Goal: Task Accomplishment & Management: Manage account settings

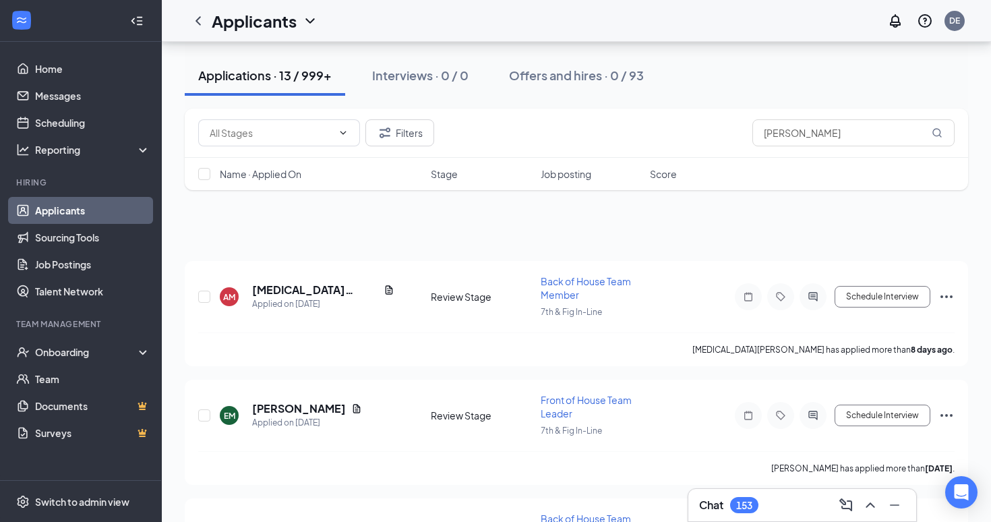
scroll to position [516, 0]
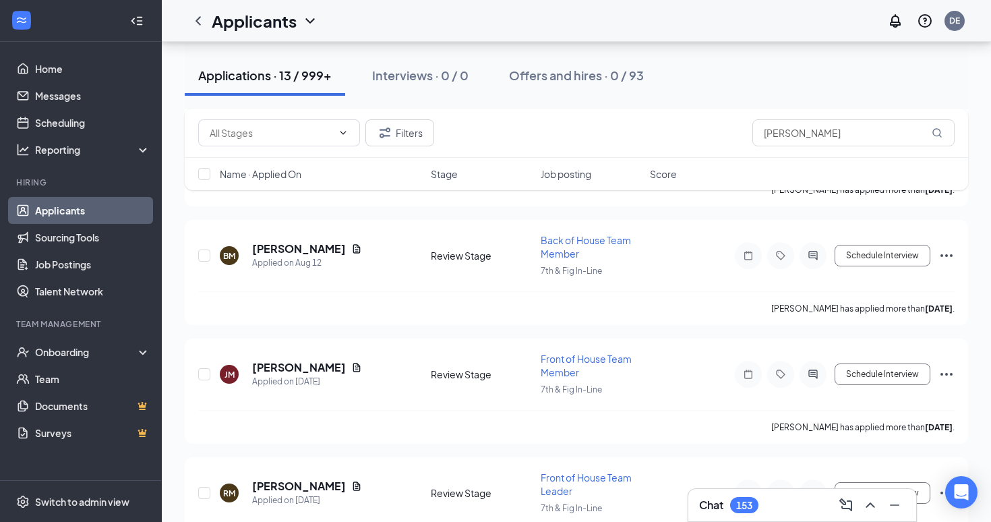
click at [45, 208] on link "Applicants" at bounding box center [92, 210] width 115 height 27
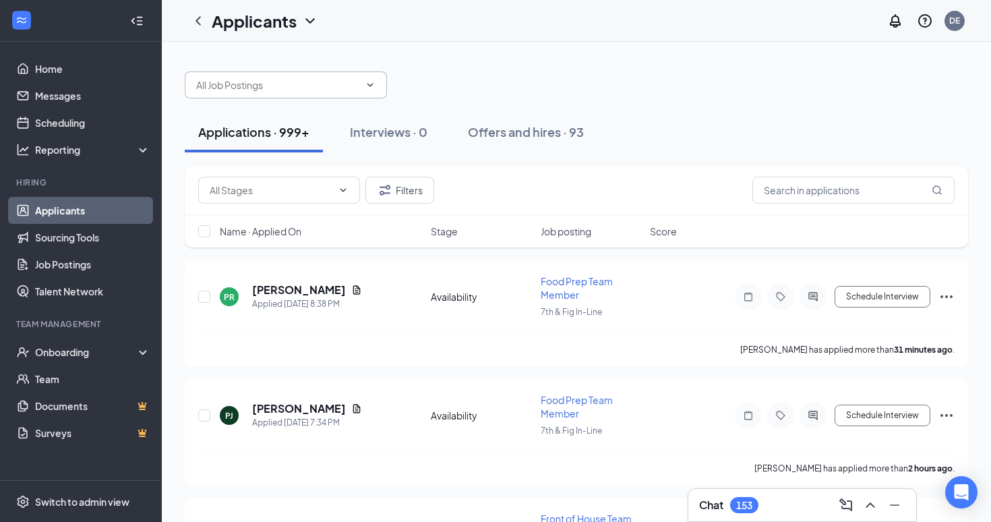
click at [293, 73] on span at bounding box center [286, 84] width 202 height 27
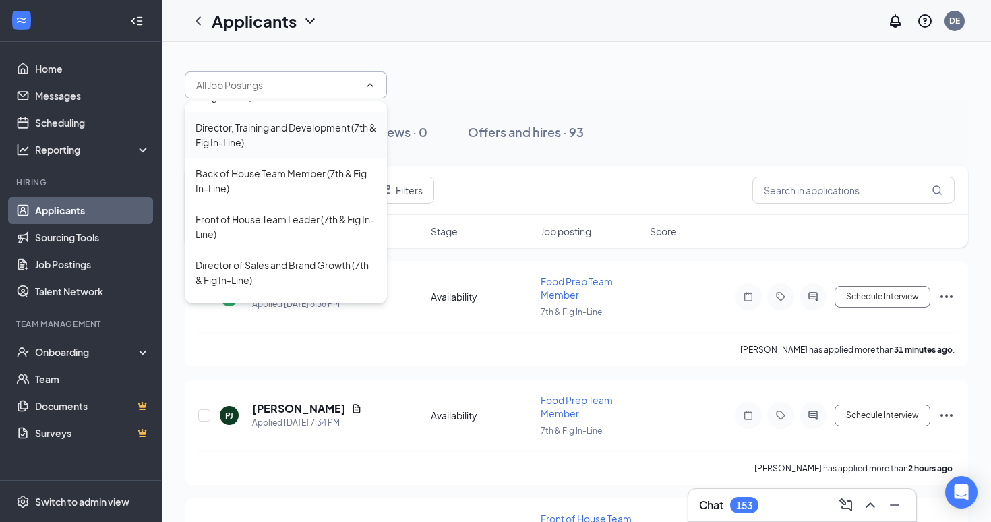
scroll to position [219, 0]
click at [299, 265] on div "Director of Sales and Brand Growth (7th & Fig In-Line)" at bounding box center [286, 272] width 181 height 30
type input "Director of Sales and Brand Growth (7th & Fig In-Line)"
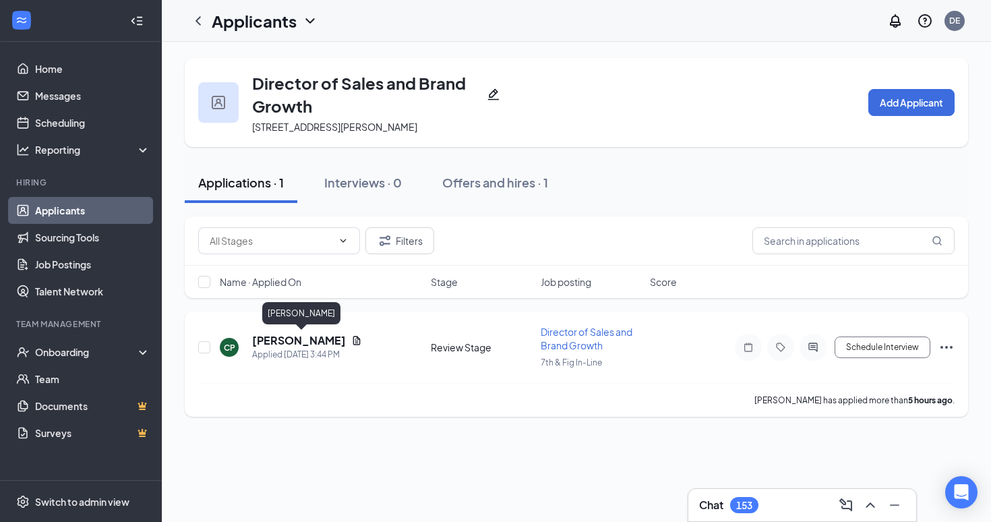
click at [317, 339] on h5 "[PERSON_NAME]" at bounding box center [299, 340] width 94 height 15
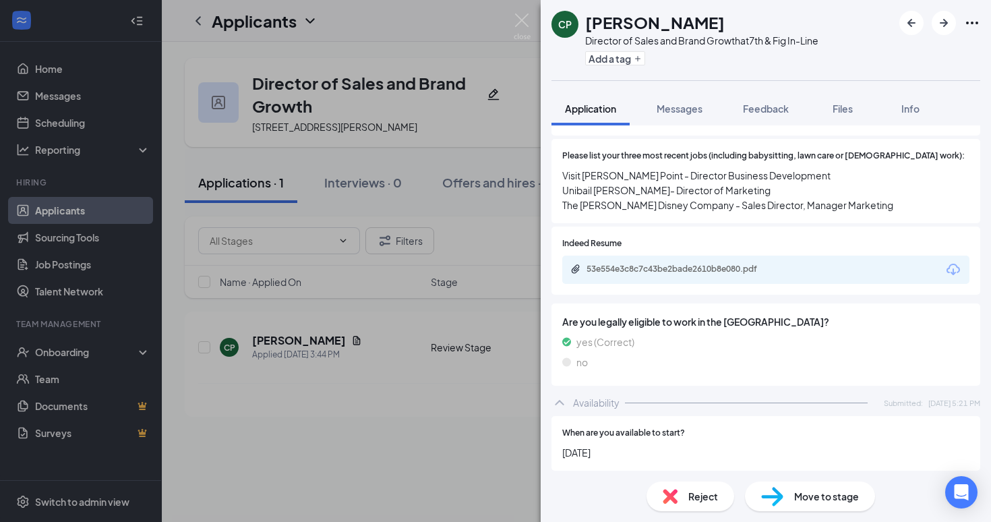
scroll to position [496, 0]
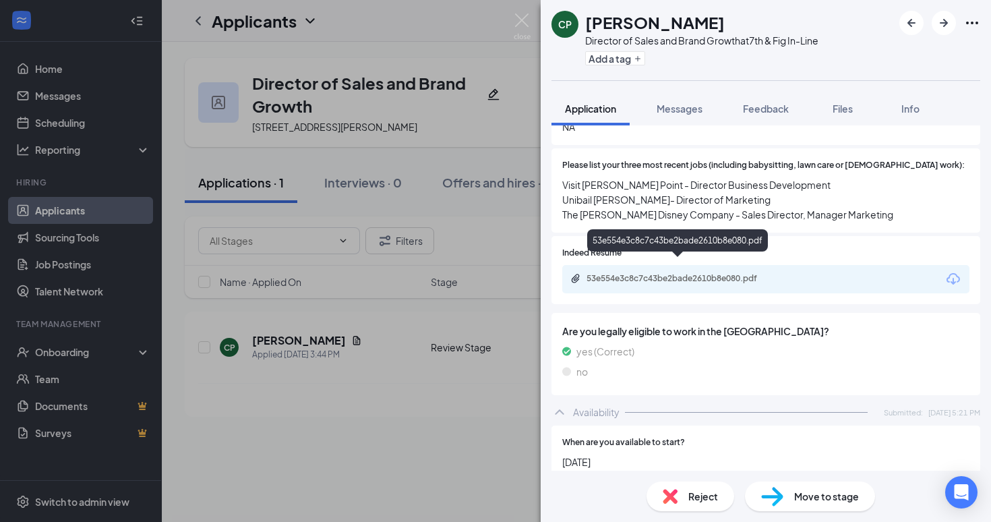
click at [655, 273] on div "53e554e3c8c7c43be2bade2610b8e080.pdf" at bounding box center [681, 278] width 189 height 11
click at [403, 289] on div "CP [PERSON_NAME] Director of Sales and Brand Growth at 7th & Fig In-Line Add a …" at bounding box center [495, 261] width 991 height 522
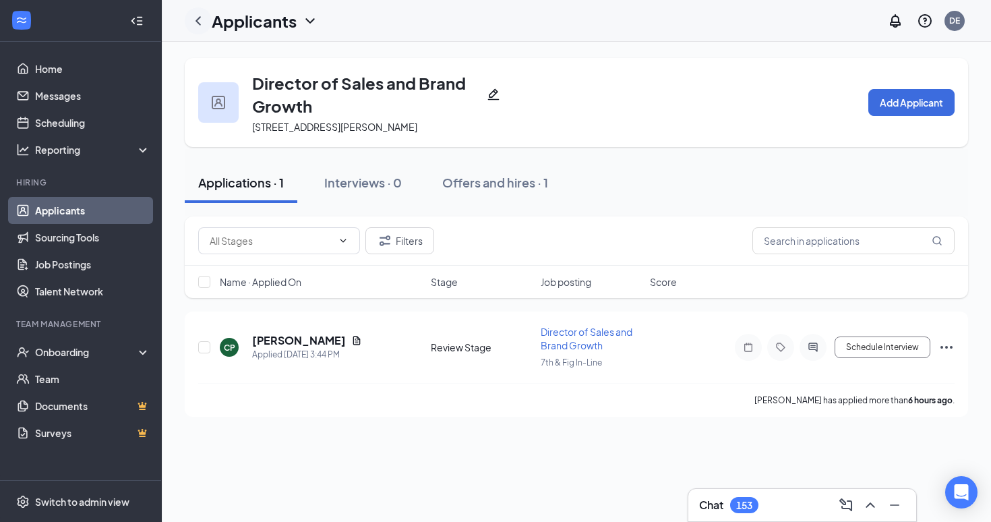
click at [199, 11] on div at bounding box center [198, 20] width 27 height 27
click at [200, 18] on icon "ChevronLeft" at bounding box center [198, 21] width 16 height 16
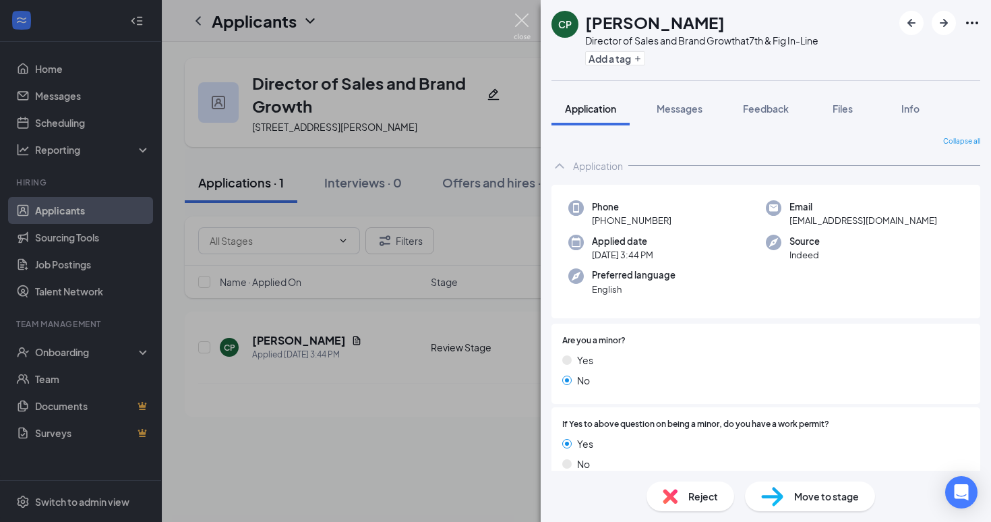
click at [525, 20] on img at bounding box center [522, 26] width 17 height 26
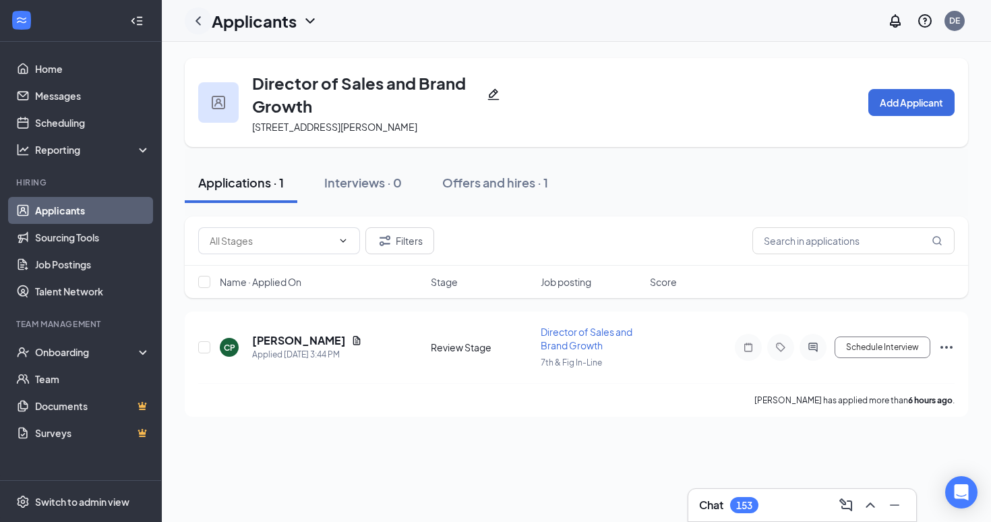
click at [196, 27] on icon "ChevronLeft" at bounding box center [198, 21] width 16 height 16
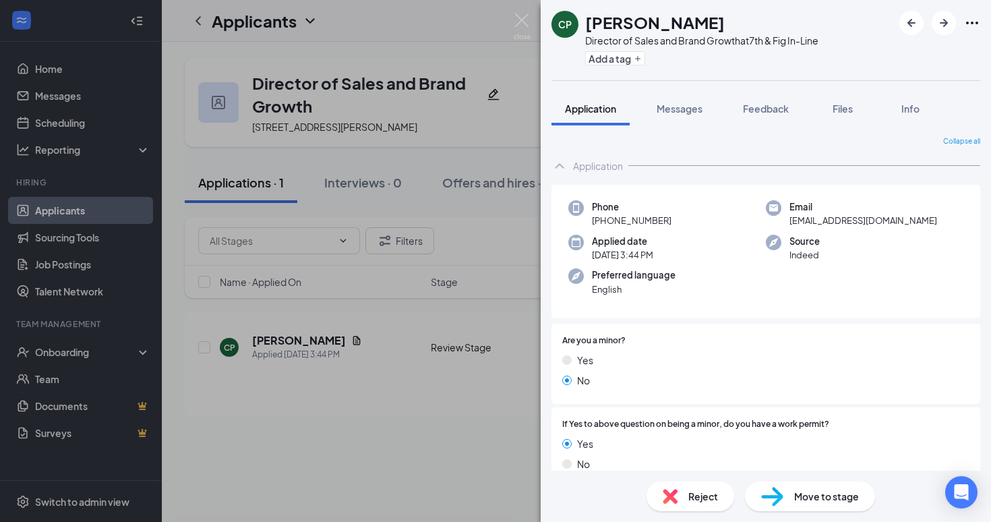
click at [55, 215] on div "CP [PERSON_NAME] Director of Sales and Brand Growth at 7th & Fig In-Line Add a …" at bounding box center [495, 261] width 991 height 522
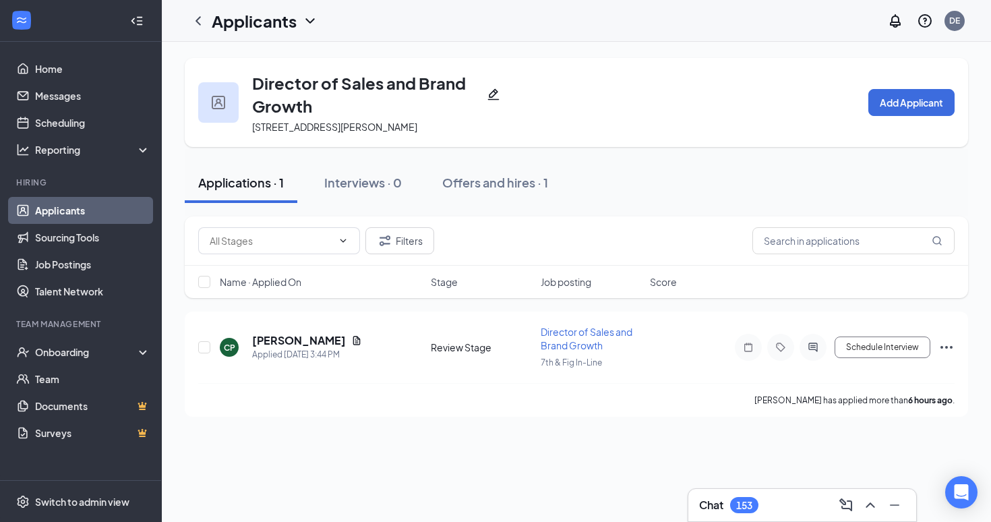
click at [49, 209] on link "Applicants" at bounding box center [92, 210] width 115 height 27
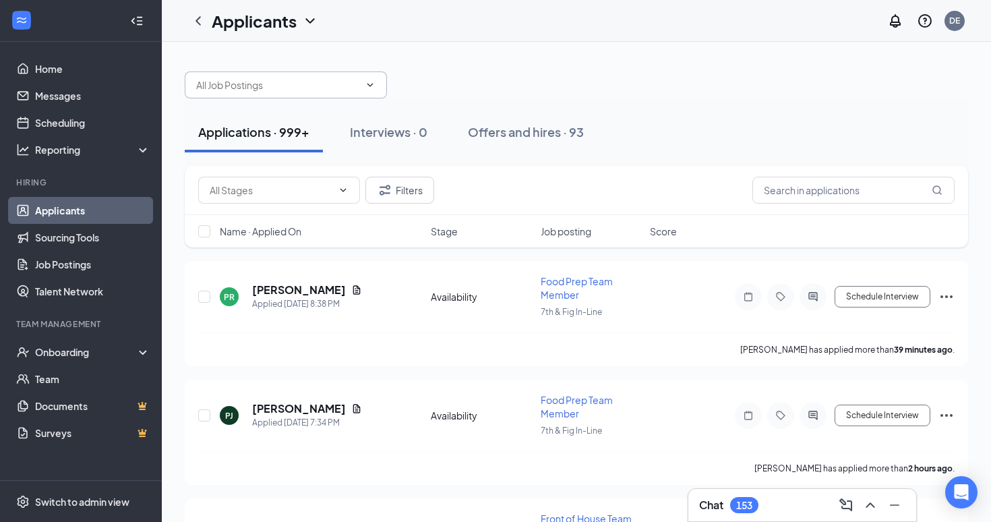
click at [332, 82] on input "text" at bounding box center [277, 85] width 163 height 15
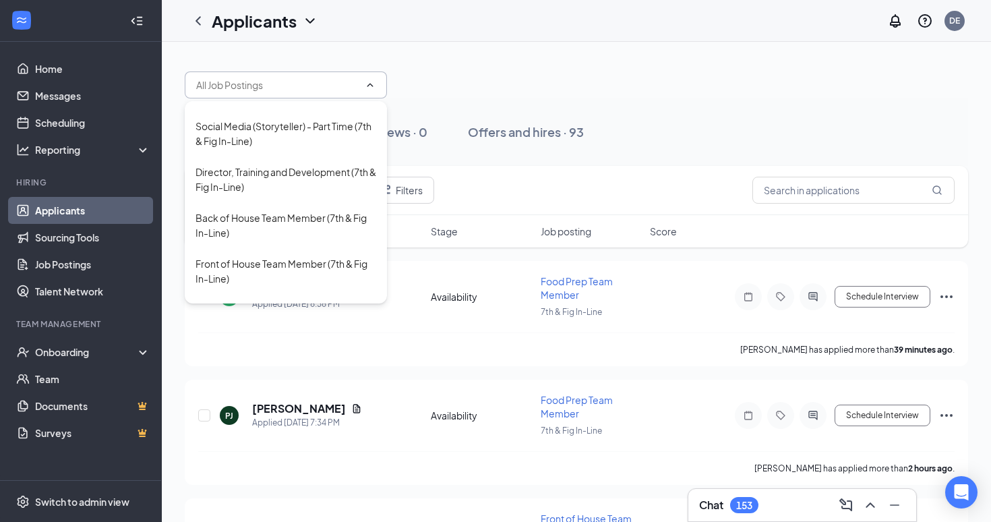
scroll to position [175, 0]
click at [314, 213] on div "Back of House Team Member (7th & Fig In-Line)" at bounding box center [286, 225] width 181 height 30
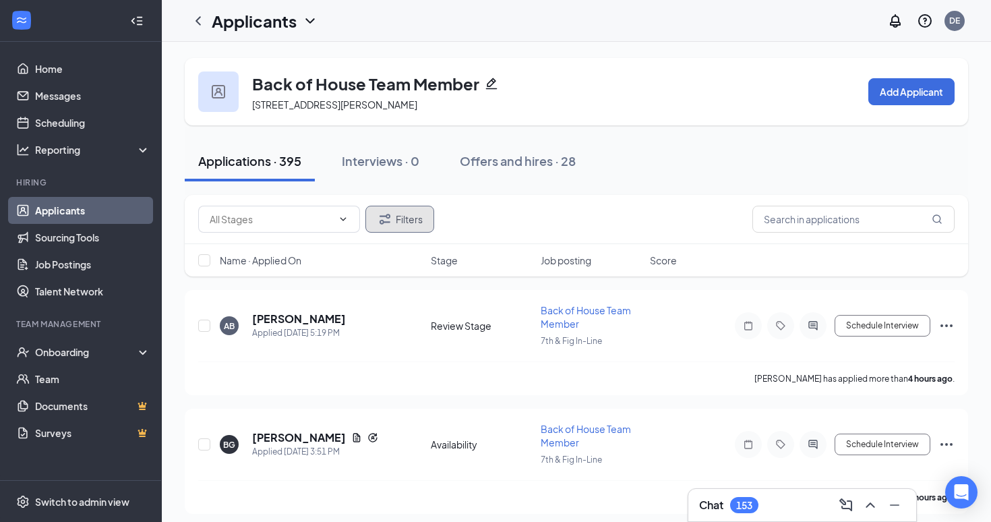
click at [397, 214] on button "Filters" at bounding box center [400, 219] width 69 height 27
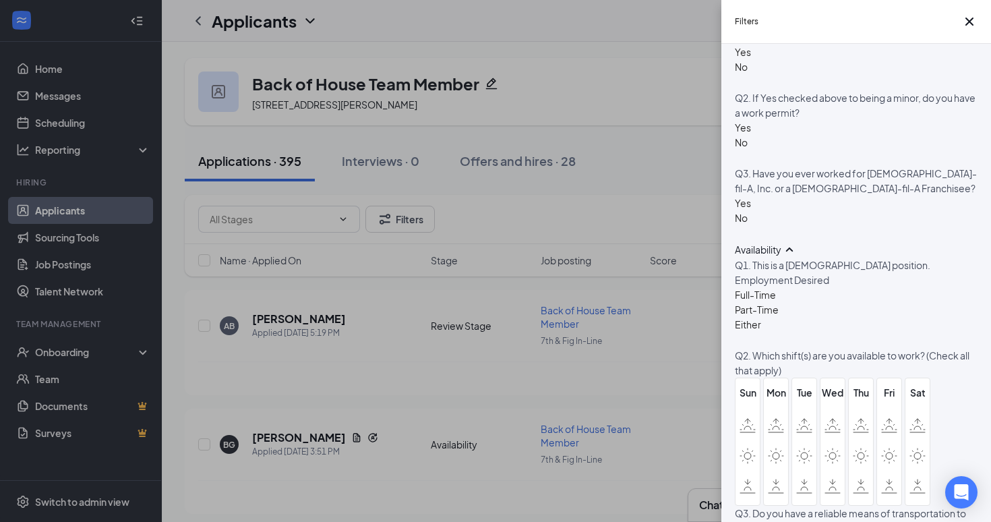
scroll to position [455, 0]
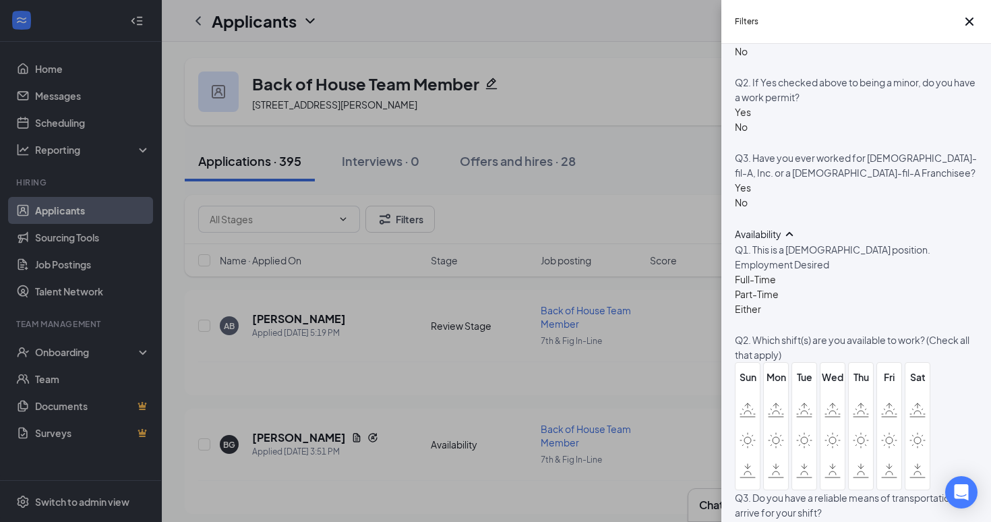
click at [749, 195] on div "Yes" at bounding box center [743, 187] width 16 height 15
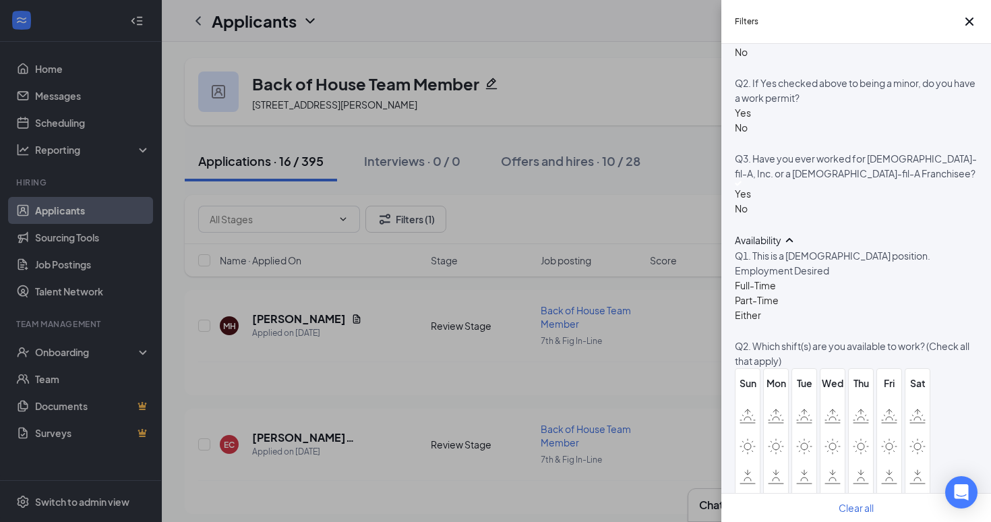
click at [556, 368] on div "Filters Applicant Status (0/5) Unread message Hasn't messaged back Stuck in sta…" at bounding box center [495, 261] width 991 height 522
click at [962, 22] on icon "Cross" at bounding box center [970, 21] width 16 height 16
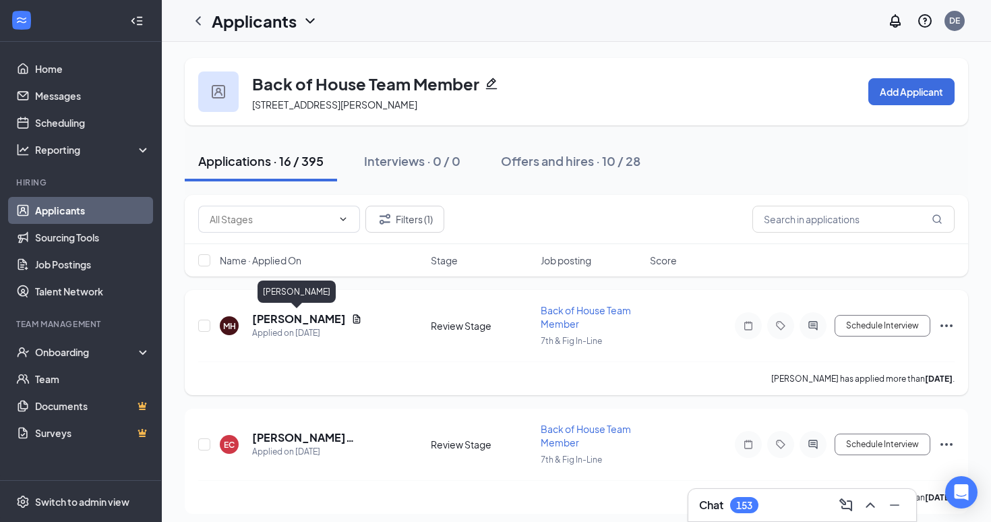
click at [277, 320] on h5 "[PERSON_NAME]" at bounding box center [299, 319] width 94 height 15
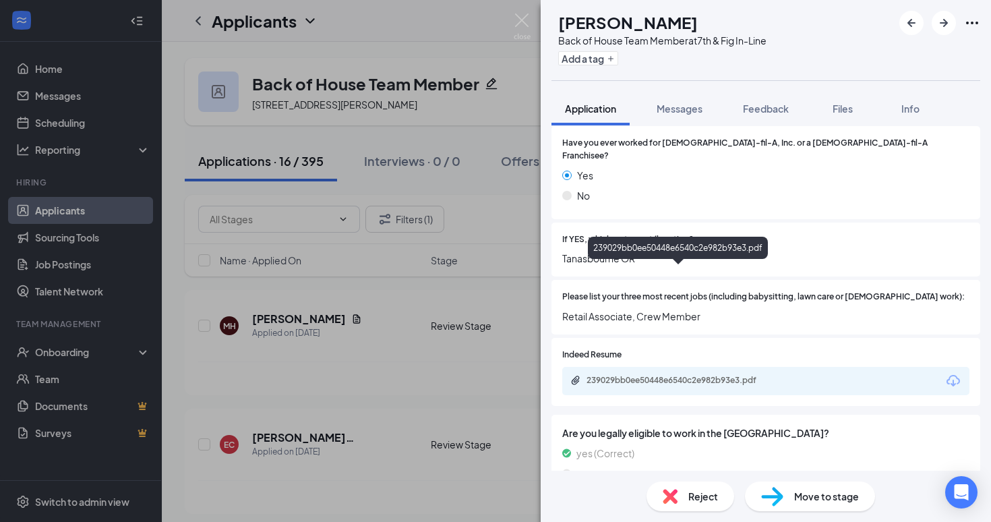
scroll to position [413, 0]
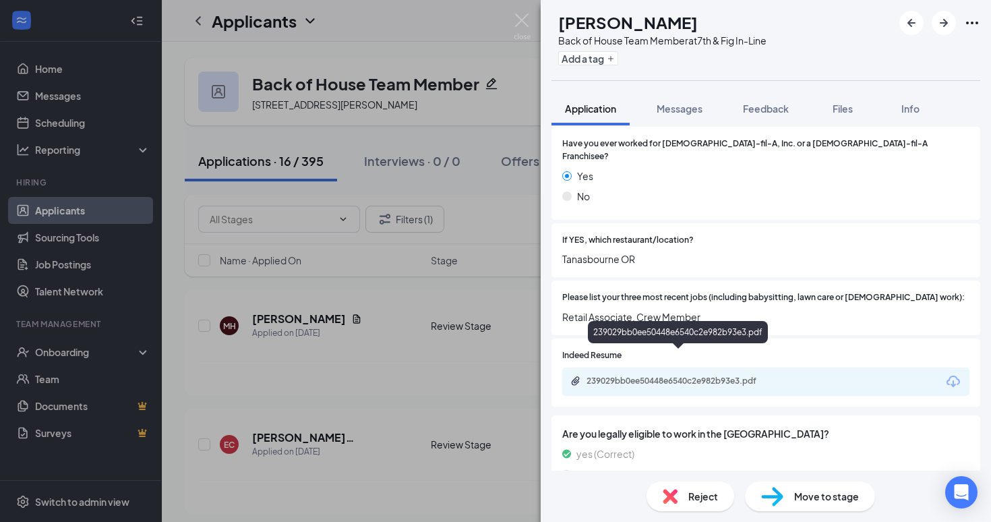
click at [689, 376] on div "239029bb0ee50448e6540c2e982b93e3.pdf" at bounding box center [681, 381] width 189 height 11
click at [281, 347] on div "MH [PERSON_NAME] Back of House Team Member at 7th & Fig In-Line Add a tag Appli…" at bounding box center [495, 261] width 991 height 522
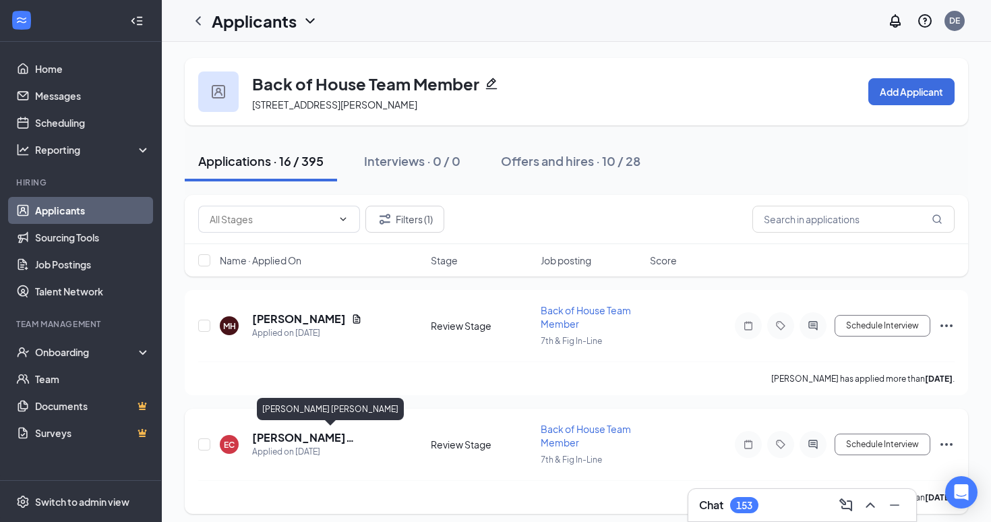
click at [324, 438] on h5 "[PERSON_NAME] [PERSON_NAME]" at bounding box center [323, 437] width 142 height 15
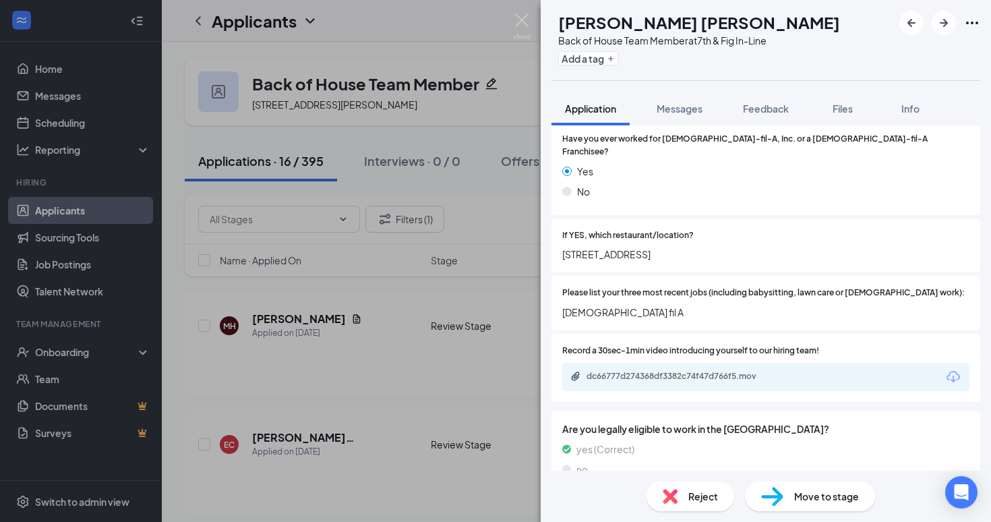
scroll to position [452, 0]
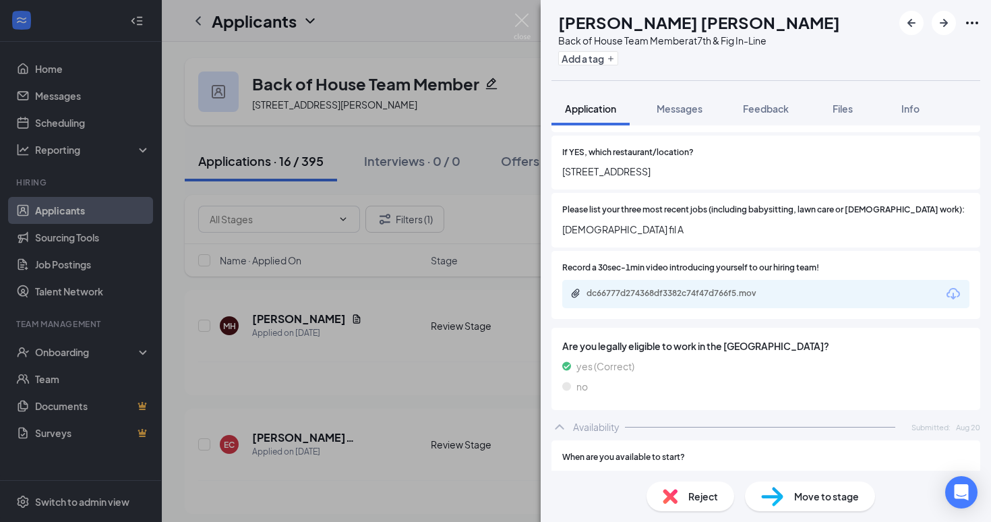
click at [633, 288] on div "dc66777d274368df3382c74f47d766f5.mov" at bounding box center [765, 294] width 407 height 28
click at [625, 288] on div "dc66777d274368df3382c74f47d766f5.mov" at bounding box center [681, 293] width 189 height 11
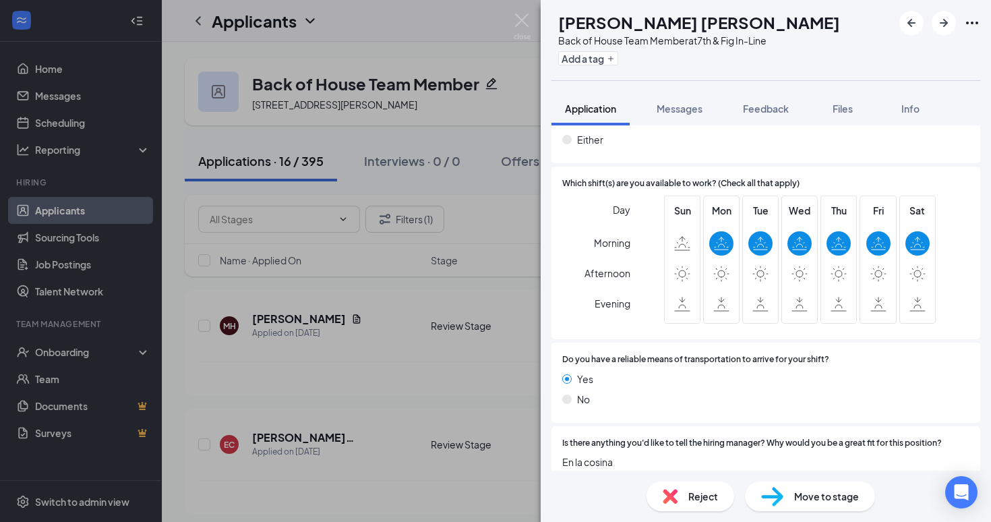
scroll to position [882, 0]
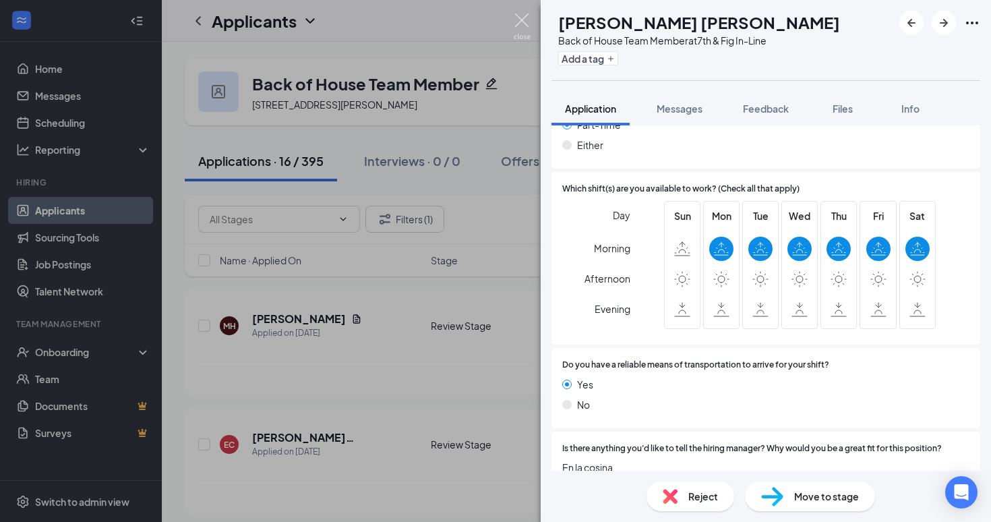
click at [519, 20] on img at bounding box center [522, 26] width 17 height 26
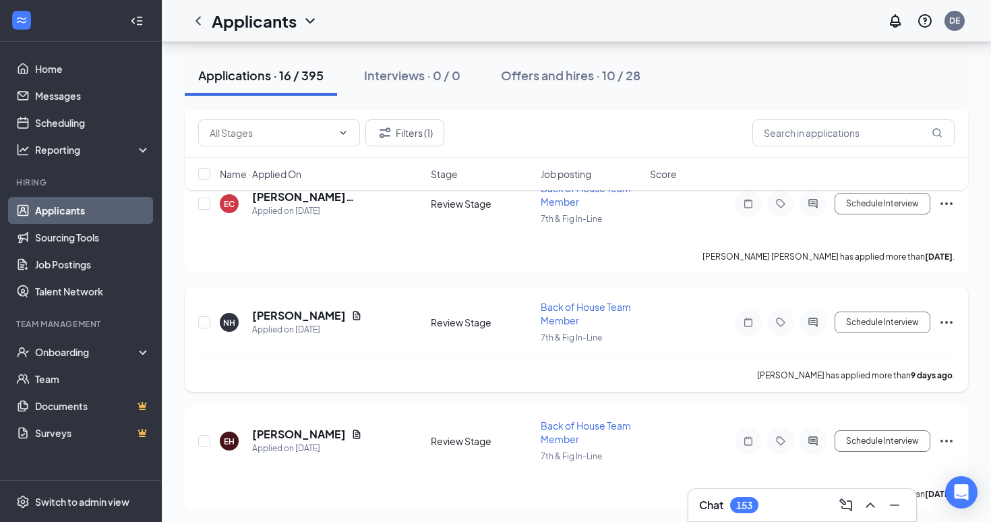
scroll to position [261, 0]
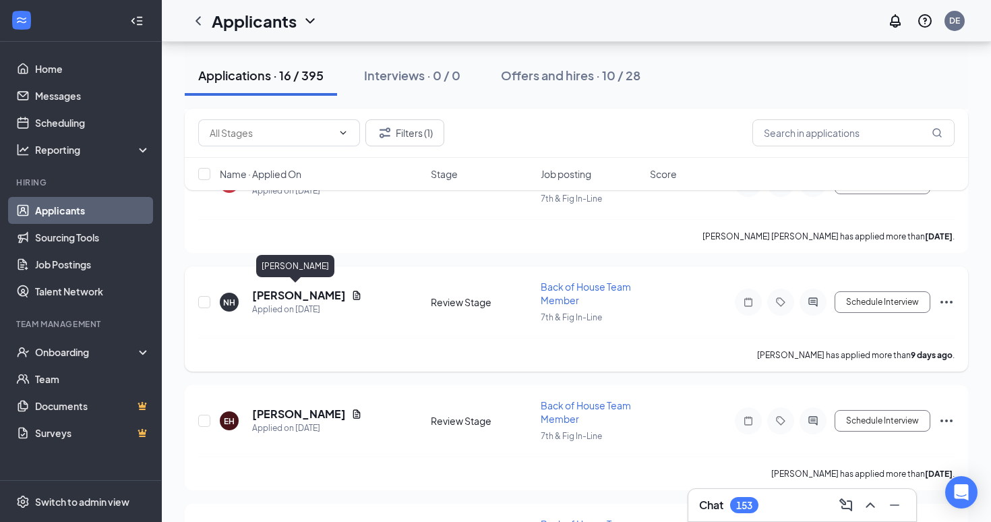
click at [285, 297] on h5 "[PERSON_NAME]" at bounding box center [299, 295] width 94 height 15
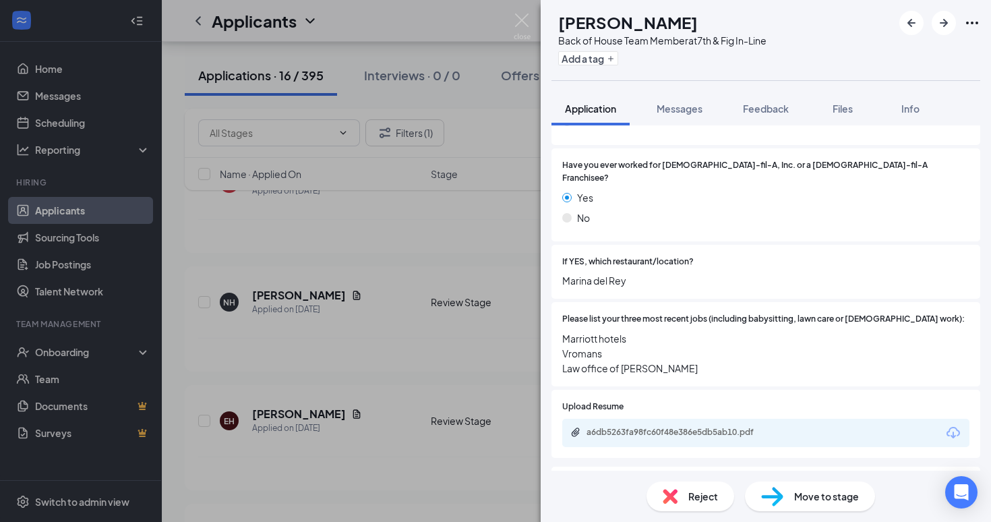
scroll to position [331, 0]
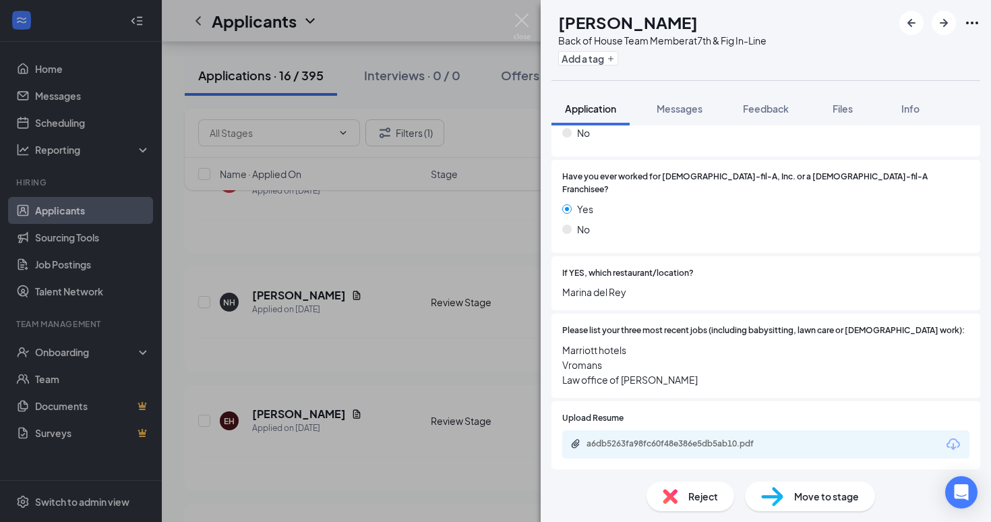
click at [627, 430] on div "a6db5263fa98fc60f48e386e5db5ab10.pdf" at bounding box center [765, 444] width 407 height 28
click at [633, 438] on div "a6db5263fa98fc60f48e386e5db5ab10.pdf" at bounding box center [681, 443] width 189 height 11
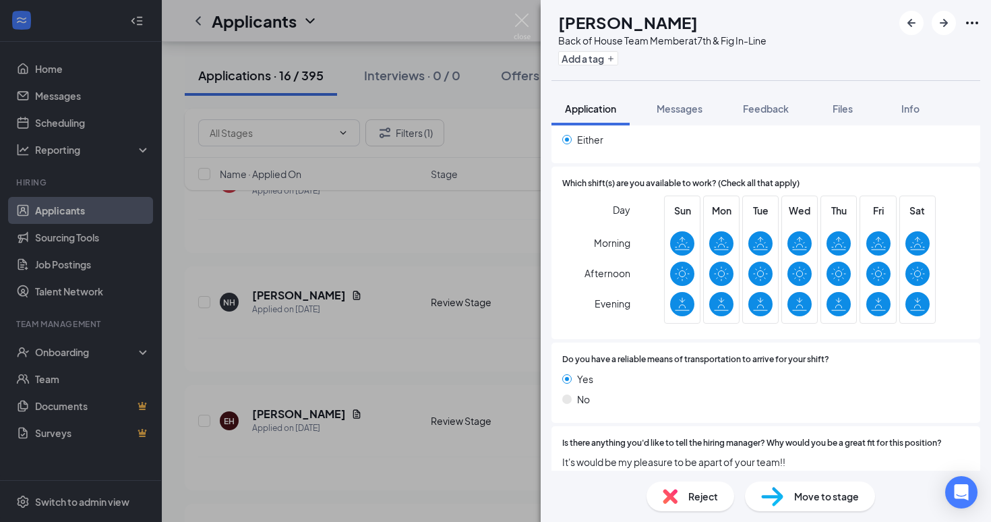
scroll to position [912, 0]
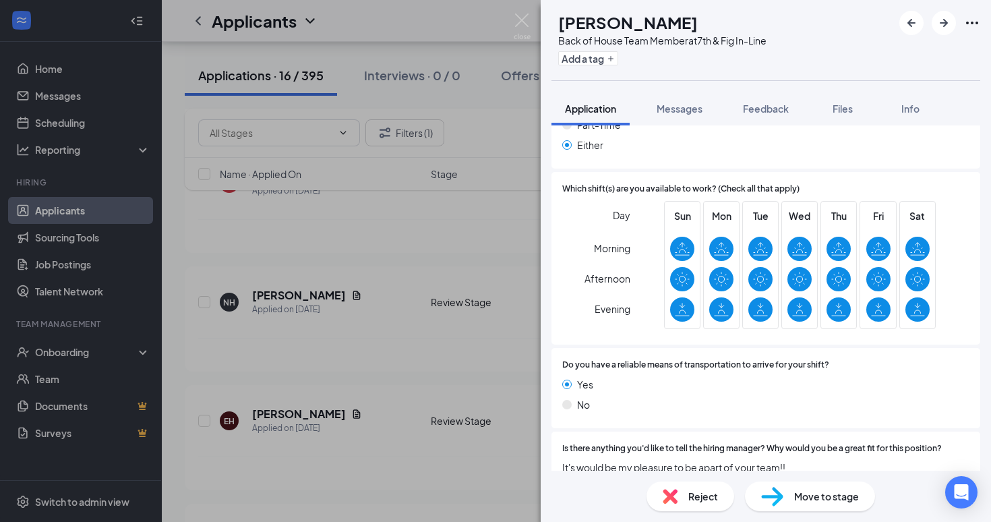
click at [328, 409] on div "NH [PERSON_NAME] Back of House Team Member at 7th & Fig In-Line Add a tag Appli…" at bounding box center [495, 261] width 991 height 522
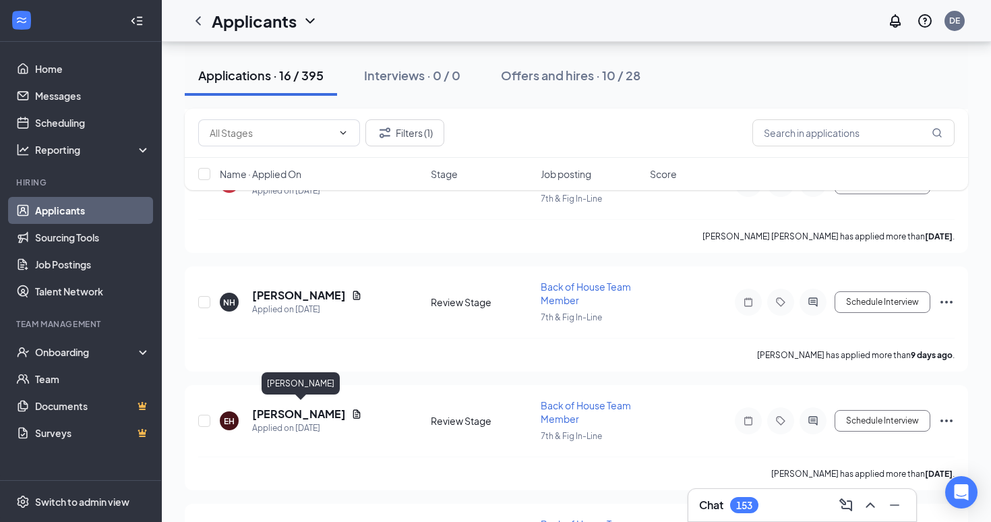
click at [328, 409] on h5 "[PERSON_NAME]" at bounding box center [299, 414] width 94 height 15
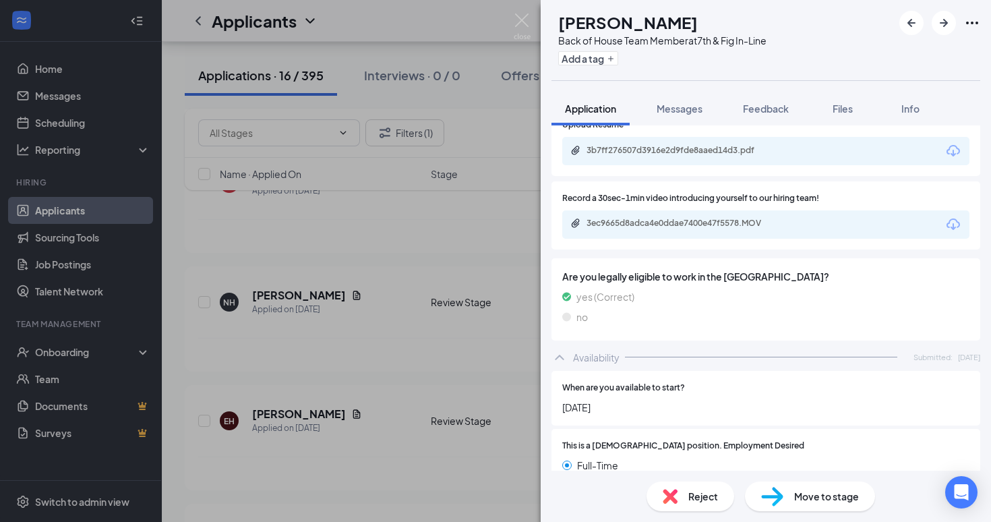
scroll to position [648, 0]
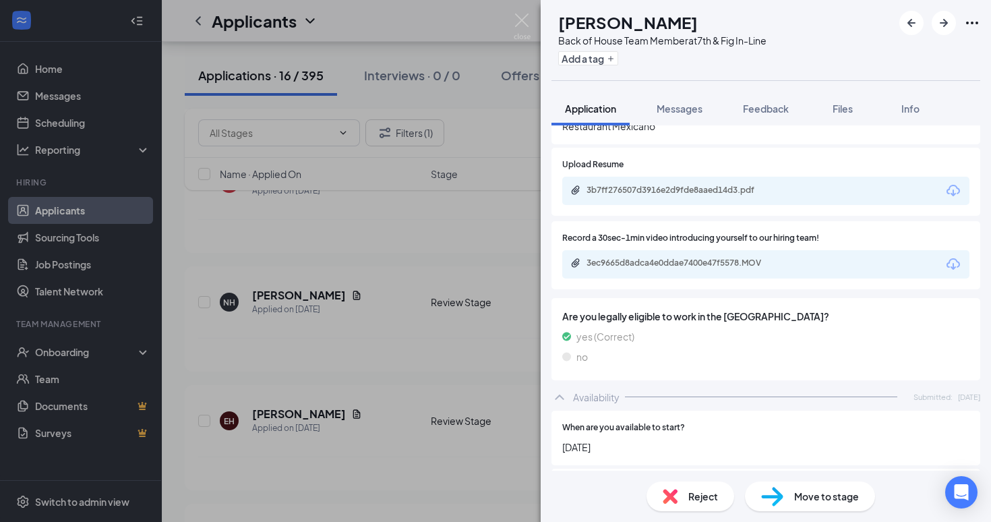
click at [630, 177] on div "3b7ff276507d3916e2d9fde8aaed14d3.pdf" at bounding box center [765, 191] width 407 height 28
click at [637, 185] on div "3b7ff276507d3916e2d9fde8aaed14d3.pdf" at bounding box center [681, 190] width 189 height 11
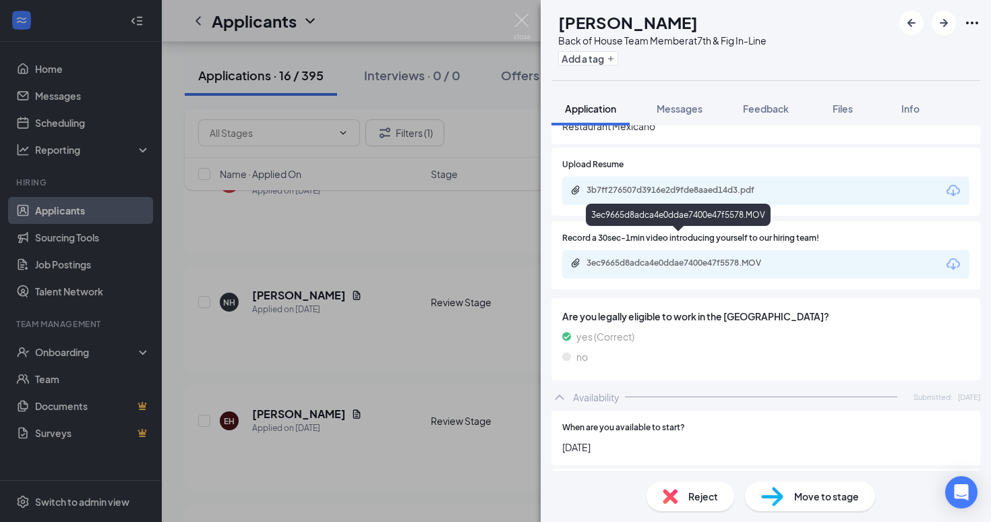
click at [657, 258] on div "3ec9665d8adca4e0ddae7400e47f5578.MOV" at bounding box center [681, 263] width 189 height 11
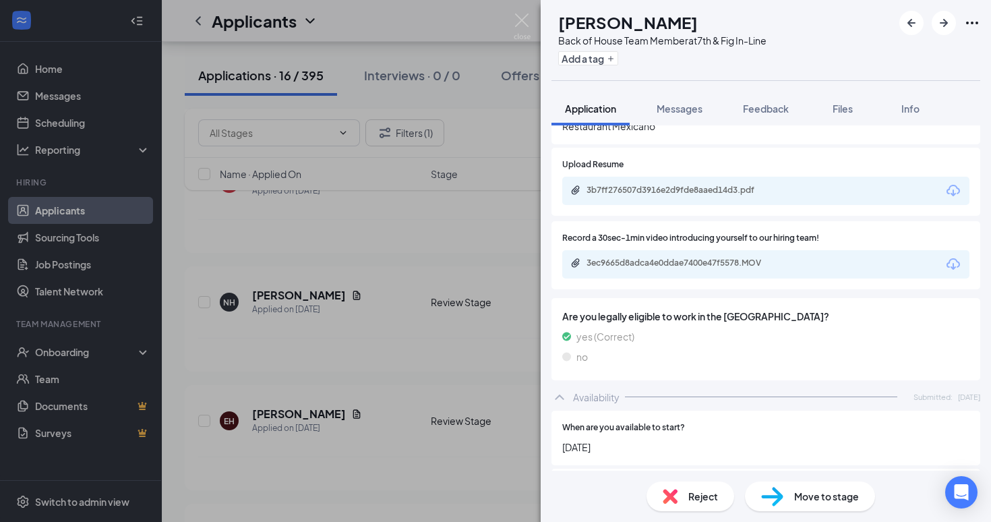
click at [348, 308] on div "EH [PERSON_NAME] Back of House Team Member at 7th & Fig In-Line Add a tag Appli…" at bounding box center [495, 261] width 991 height 522
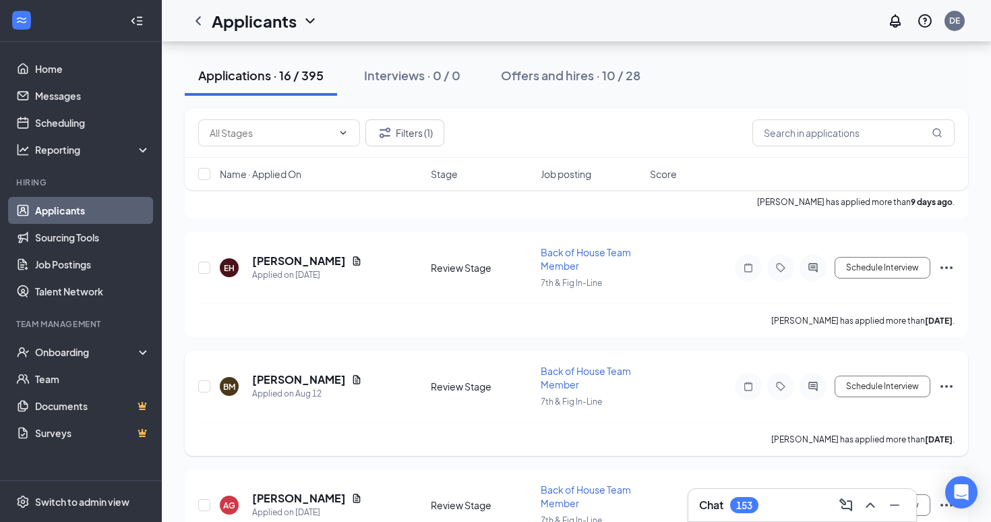
scroll to position [523, 0]
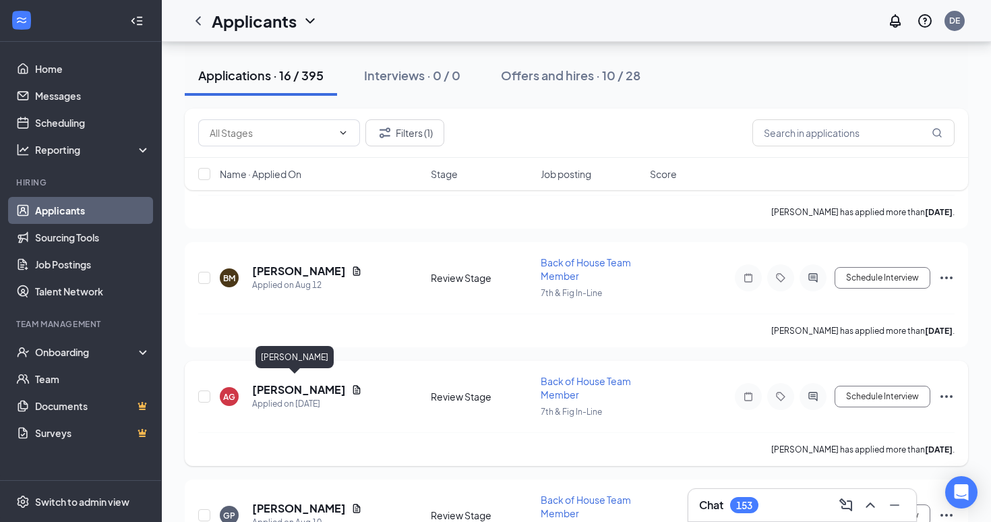
click at [281, 384] on h5 "[PERSON_NAME]" at bounding box center [299, 389] width 94 height 15
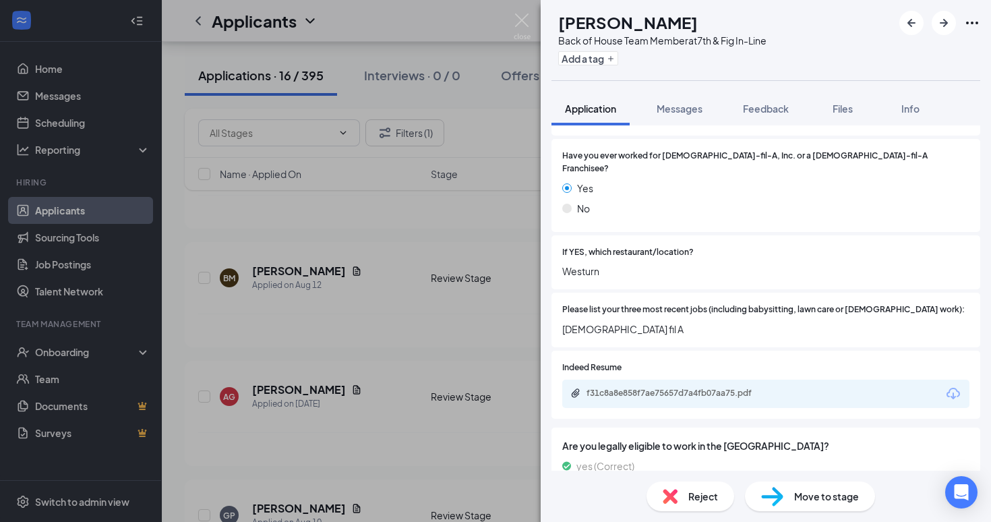
scroll to position [354, 0]
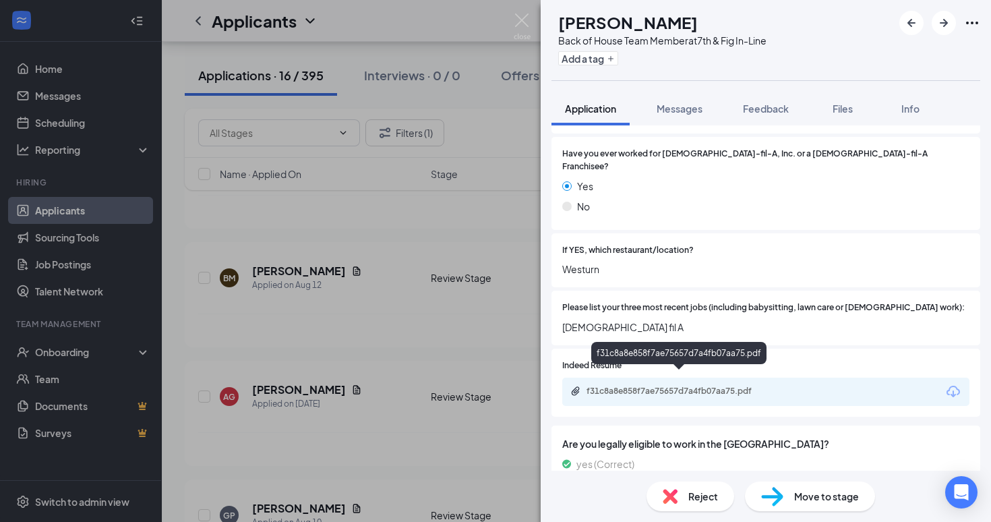
click at [663, 386] on div "f31c8a8e858f7ae75657d7a4fb07aa75.pdf" at bounding box center [681, 391] width 189 height 11
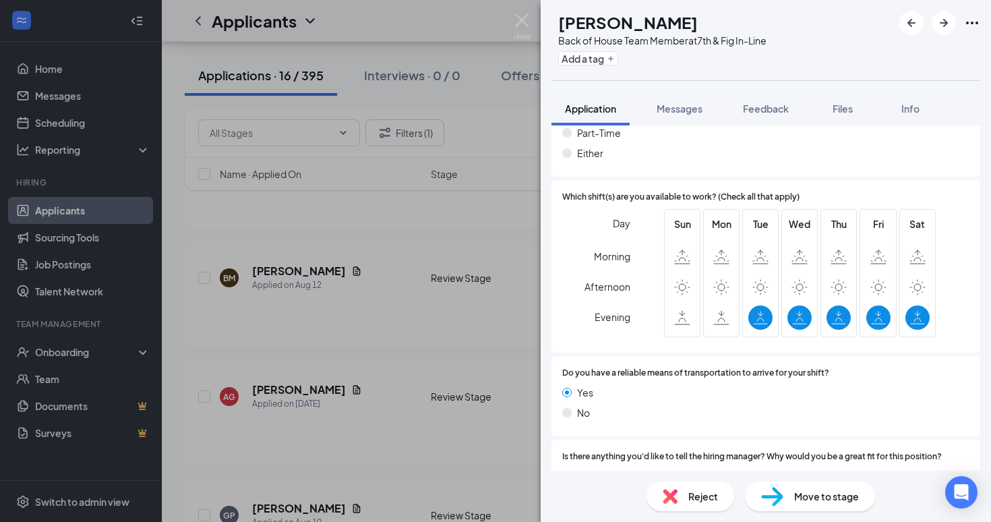
scroll to position [888, 0]
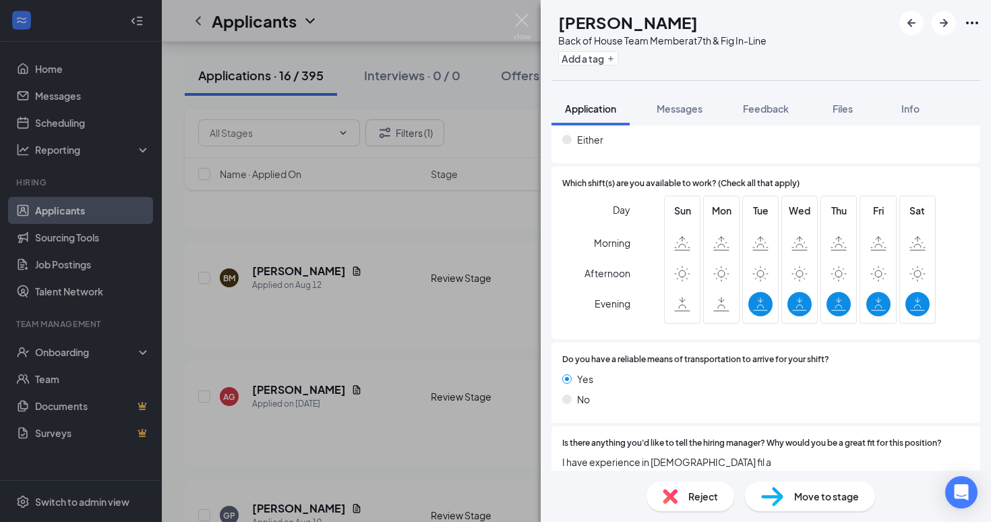
click at [443, 447] on div "AG [PERSON_NAME] Back of House Team Member at 7th & Fig In-Line Add a tag Appli…" at bounding box center [495, 261] width 991 height 522
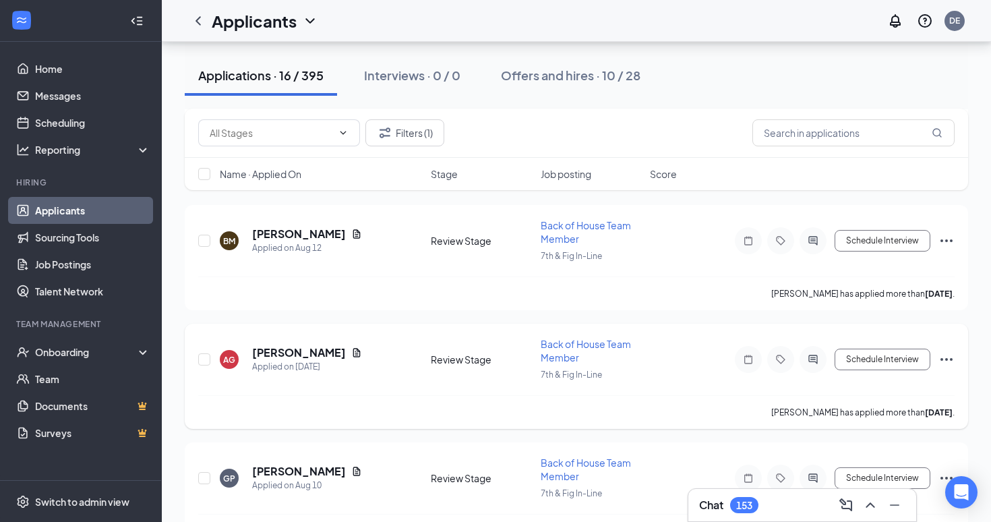
scroll to position [584, 0]
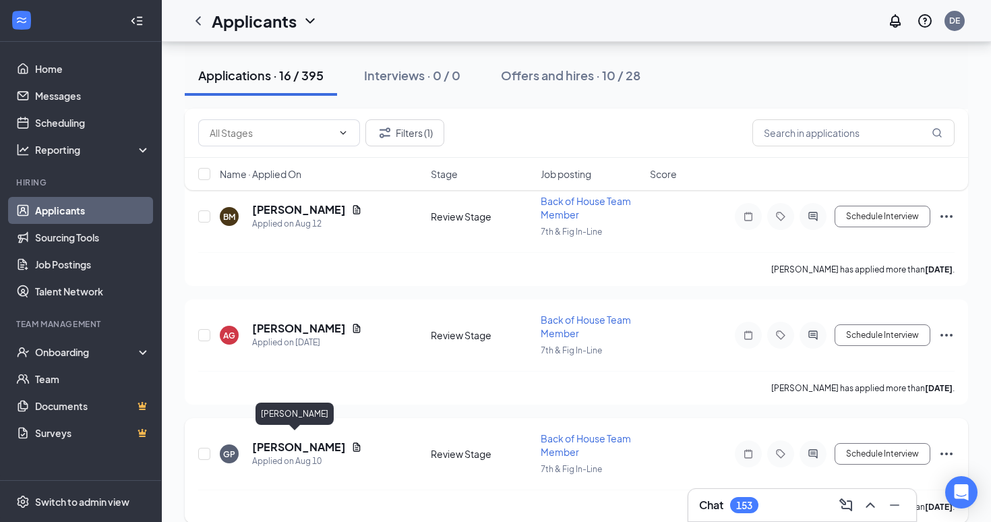
click at [293, 440] on h5 "[PERSON_NAME]" at bounding box center [299, 447] width 94 height 15
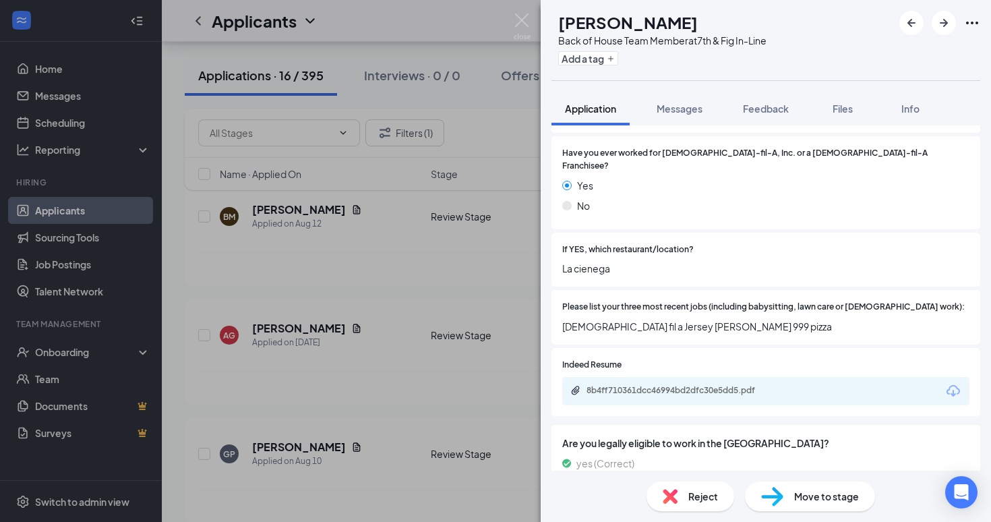
scroll to position [411, 0]
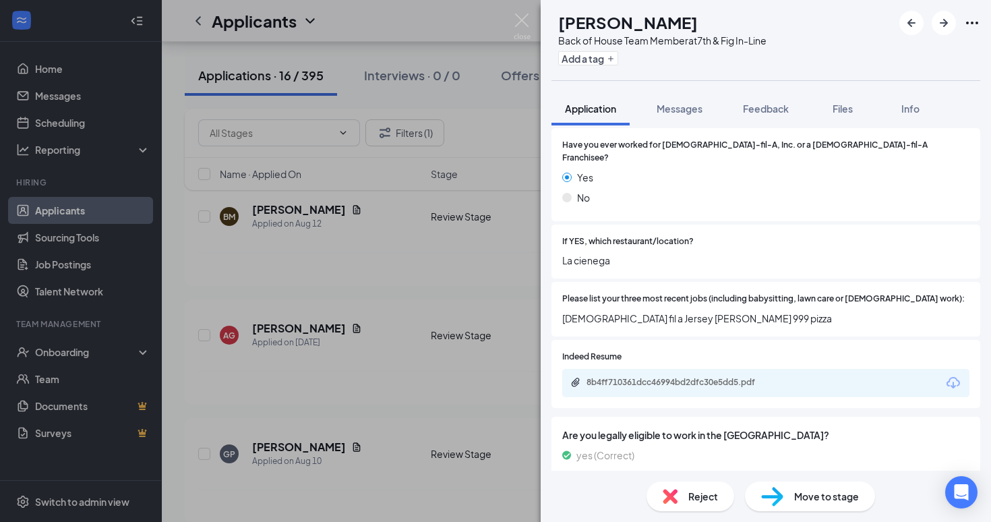
click at [675, 377] on div "8b4ff710361dcc46994bd2dfc30e5dd5.pdf" at bounding box center [681, 382] width 189 height 11
click at [414, 348] on div "GP [PERSON_NAME] Back of House Team Member at 7th & Fig In-Line Add a tag Appli…" at bounding box center [495, 261] width 991 height 522
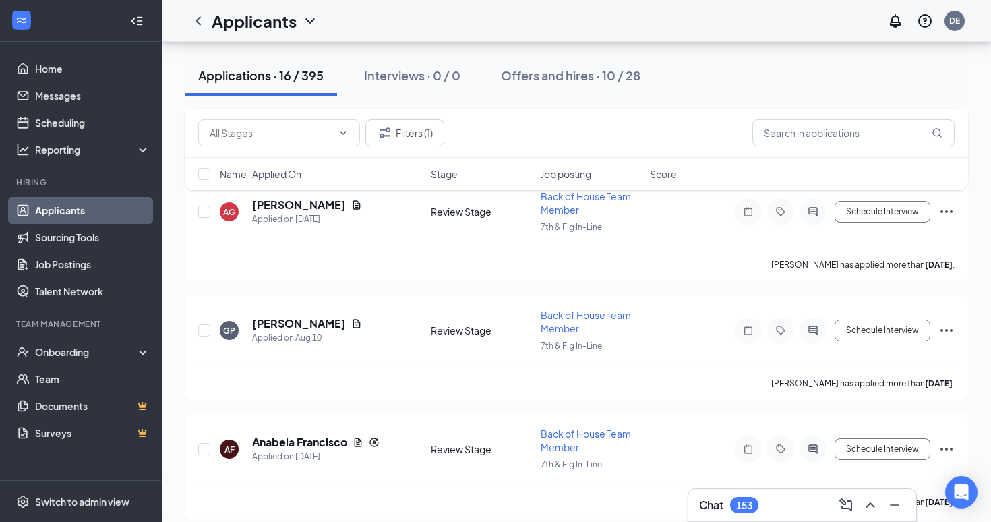
scroll to position [719, 0]
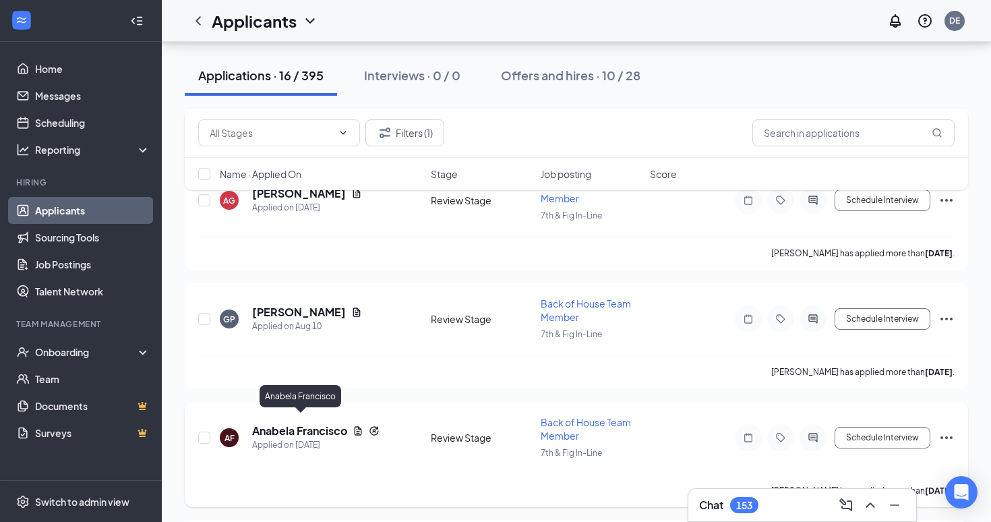
click at [327, 424] on h5 "Anabela Francisco" at bounding box center [299, 431] width 95 height 15
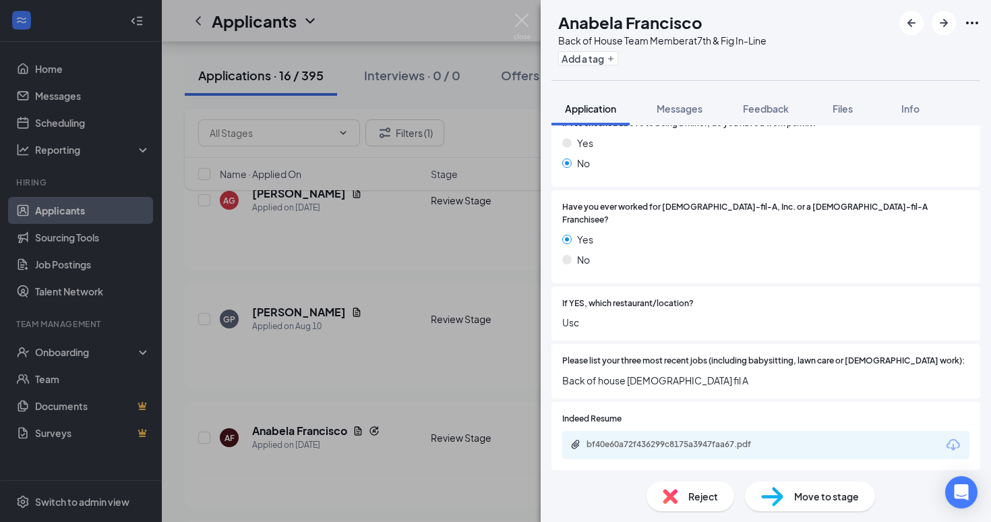
scroll to position [350, 0]
click at [469, 370] on div "AF [PERSON_NAME] Back of House Team Member at 7th & Fig In-Line Add a tag Appli…" at bounding box center [495, 261] width 991 height 522
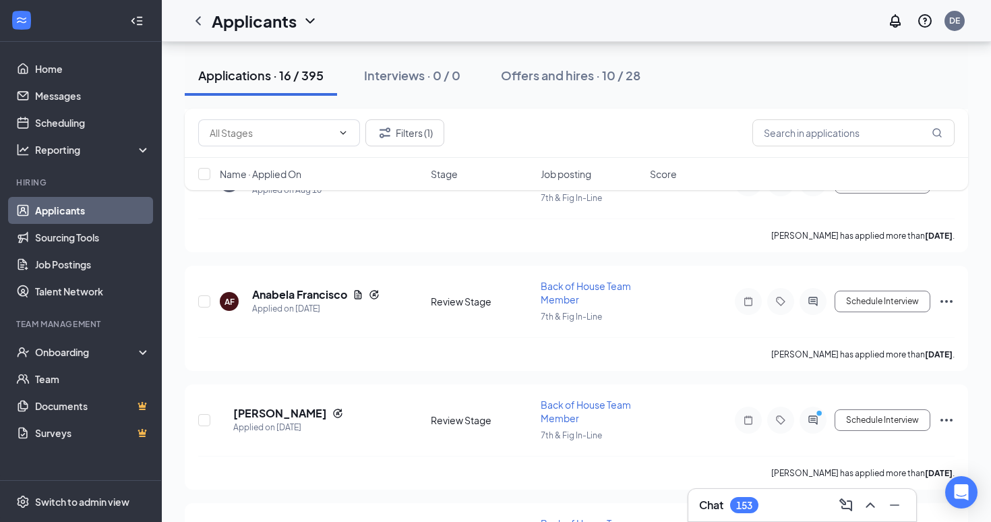
scroll to position [858, 0]
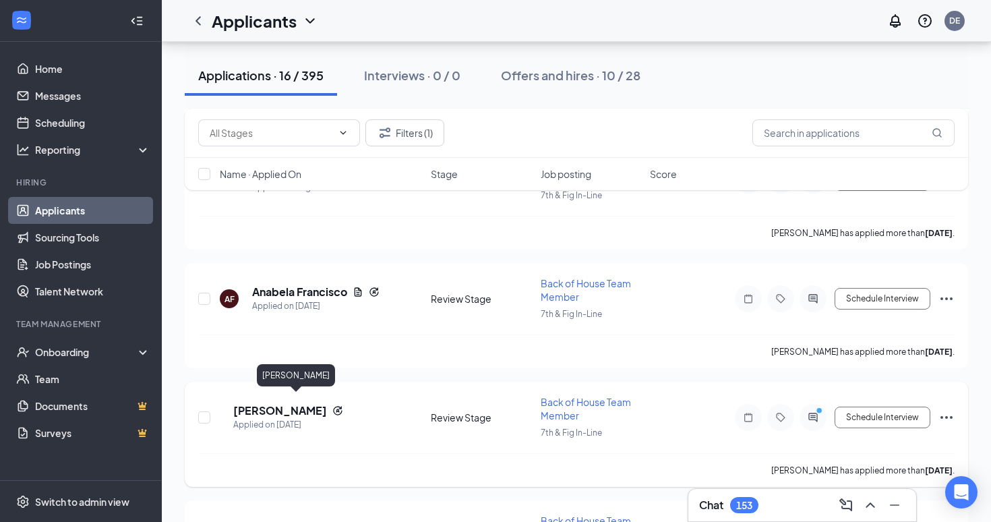
click at [291, 403] on h5 "[PERSON_NAME]" at bounding box center [280, 410] width 94 height 15
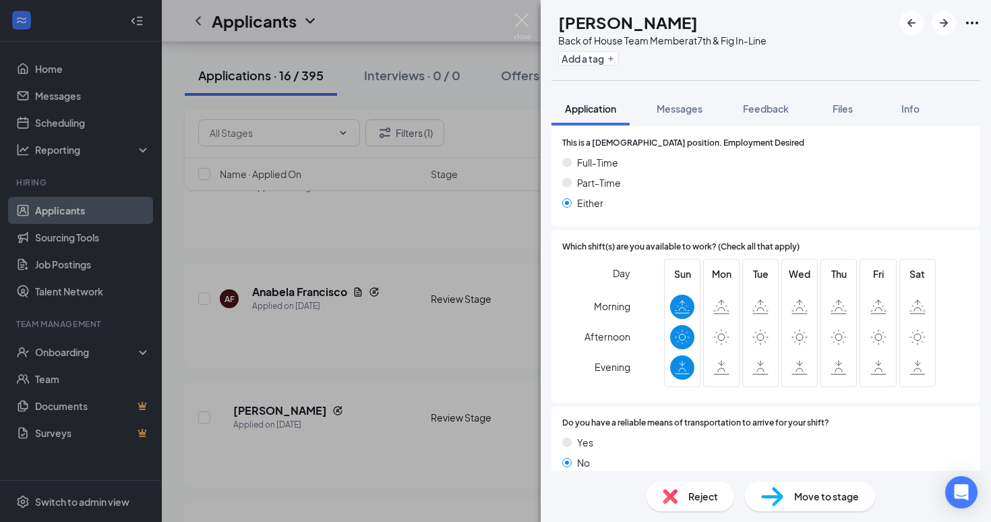
scroll to position [788, 0]
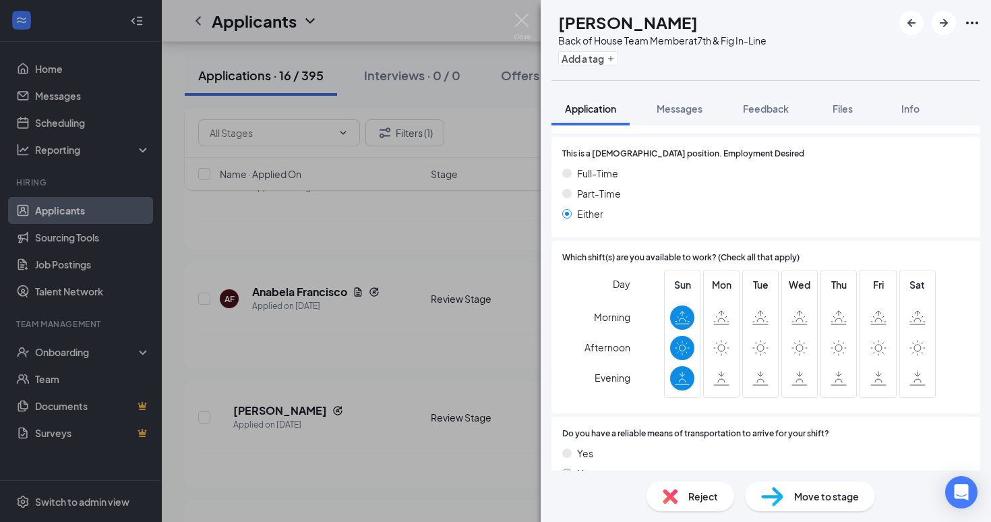
click at [444, 349] on div "DD [PERSON_NAME] Back of House Team Member at 7th & Fig In-Line Add a tag Appli…" at bounding box center [495, 261] width 991 height 522
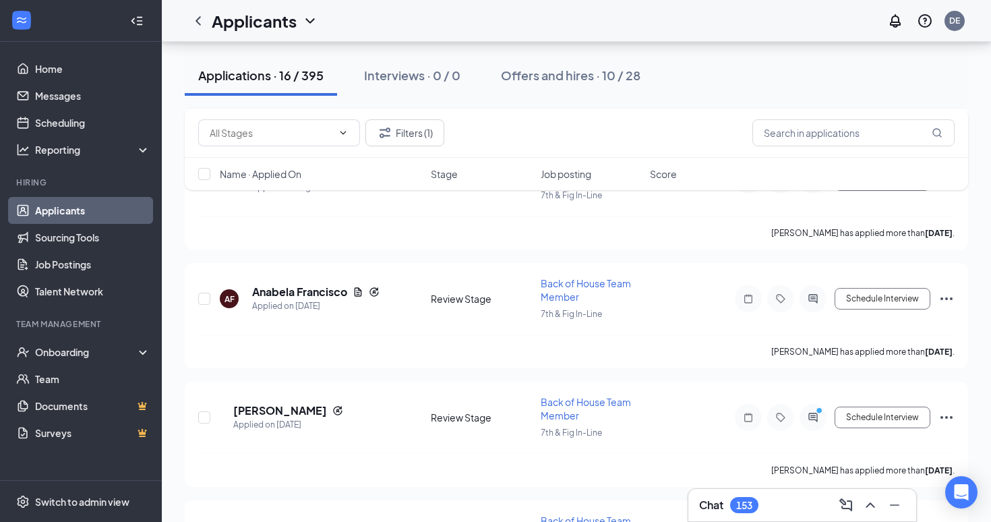
scroll to position [991, 0]
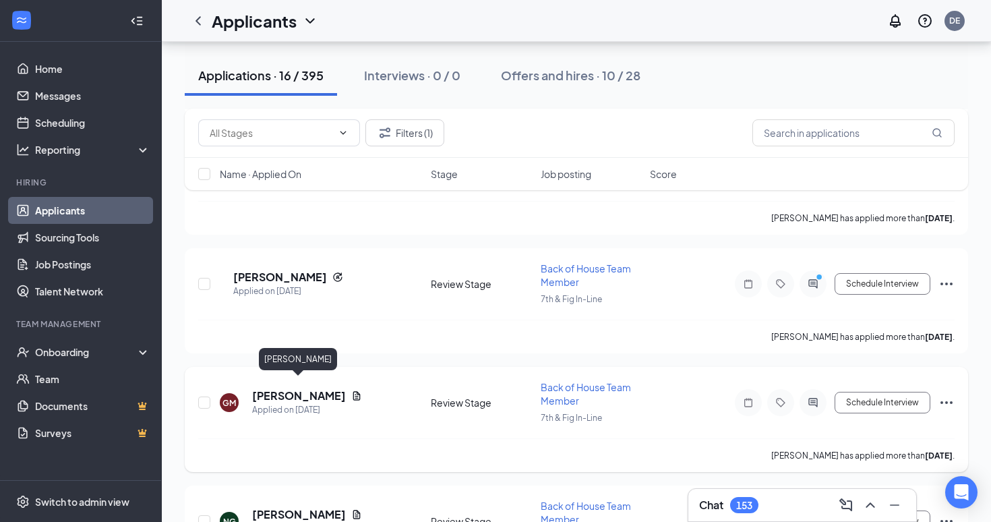
click at [316, 388] on h5 "[PERSON_NAME]" at bounding box center [299, 395] width 94 height 15
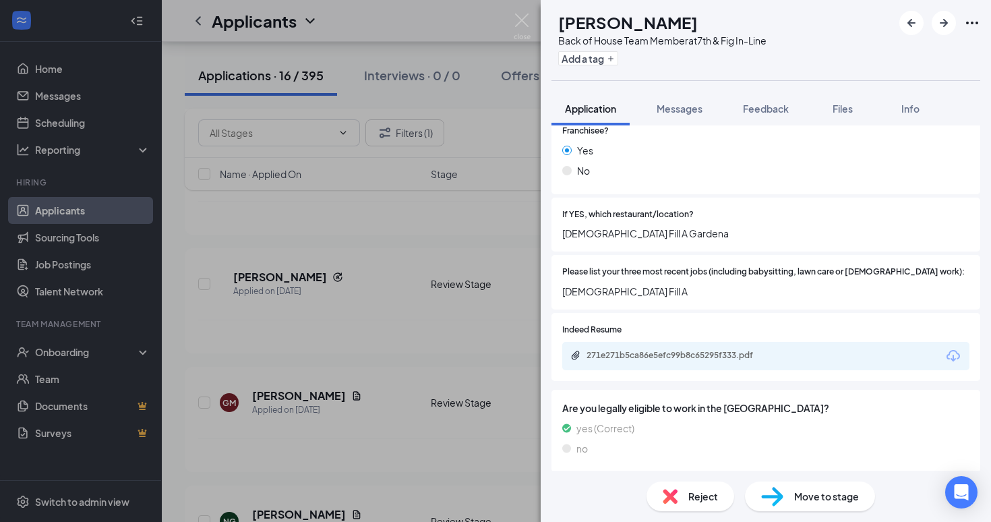
scroll to position [434, 0]
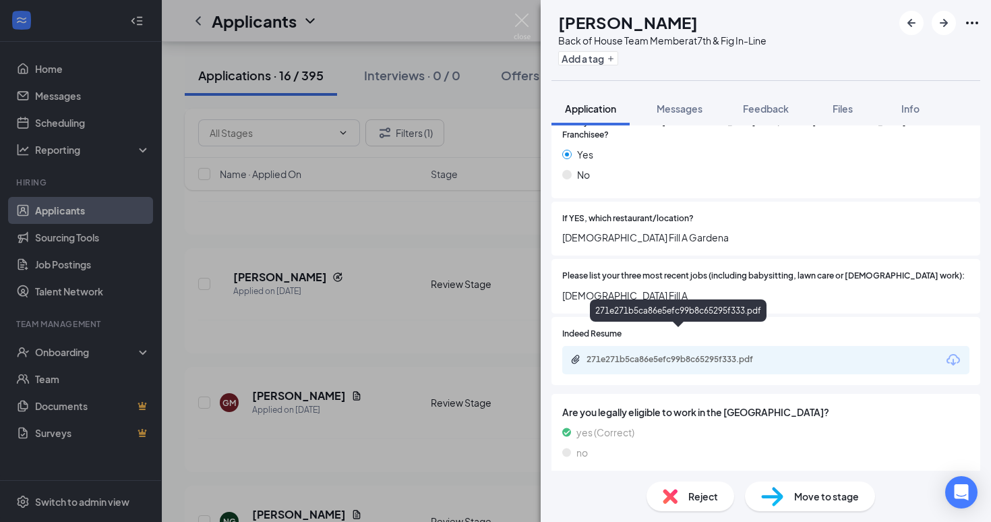
click at [629, 354] on div "271e271b5ca86e5efc99b8c65295f333.pdf" at bounding box center [681, 359] width 189 height 11
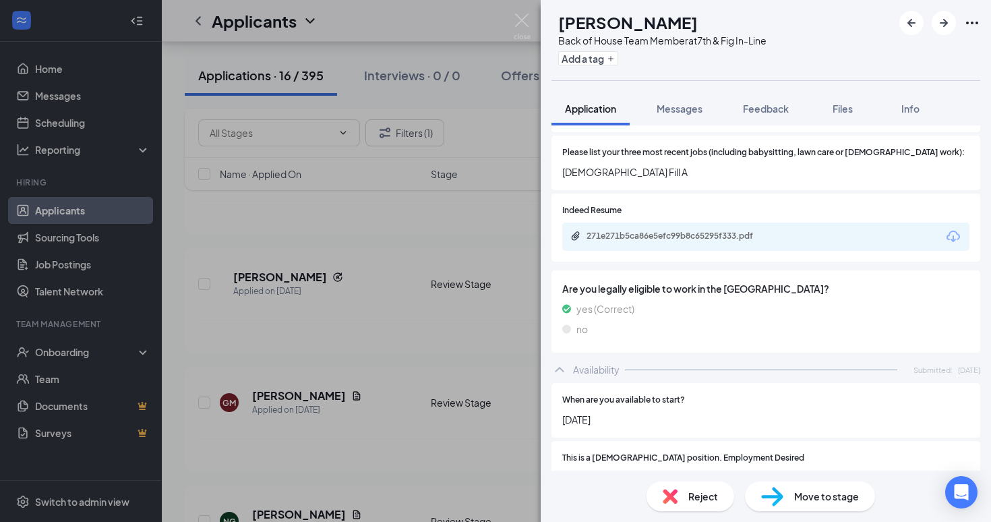
scroll to position [925, 0]
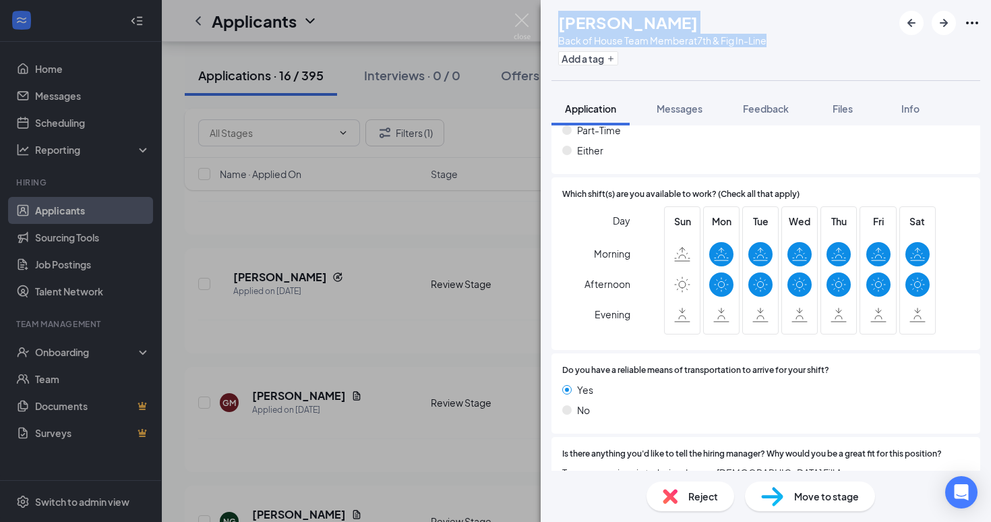
drag, startPoint x: 589, startPoint y: 26, endPoint x: 799, endPoint y: 34, distance: 209.9
click at [800, 36] on div "GM [PERSON_NAME] Back of House Team Member at 7th & Fig In-Line Add a tag" at bounding box center [766, 40] width 451 height 80
click at [767, 27] on div "[PERSON_NAME]" at bounding box center [662, 22] width 208 height 23
drag, startPoint x: 756, startPoint y: 28, endPoint x: 585, endPoint y: 21, distance: 170.8
click at [585, 21] on div "[PERSON_NAME]" at bounding box center [662, 22] width 208 height 23
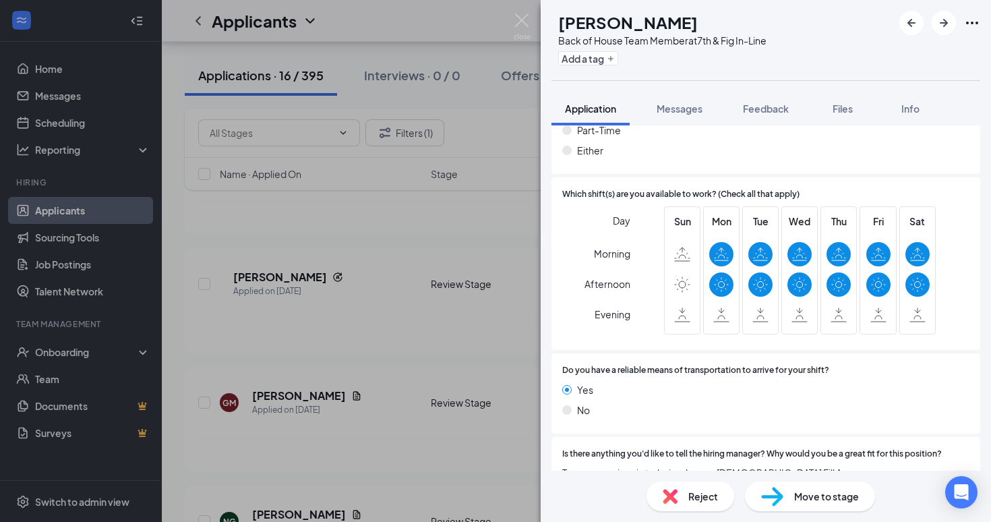
copy h1 "[PERSON_NAME]"
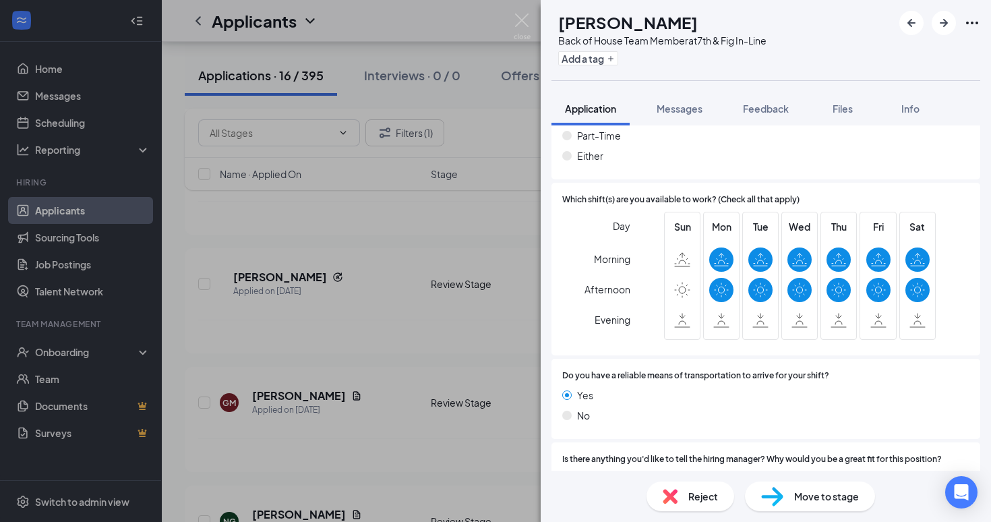
click at [522, 11] on div "GM [PERSON_NAME] Back of House Team Member at 7th & Fig In-Line Add a tag Appli…" at bounding box center [495, 261] width 991 height 522
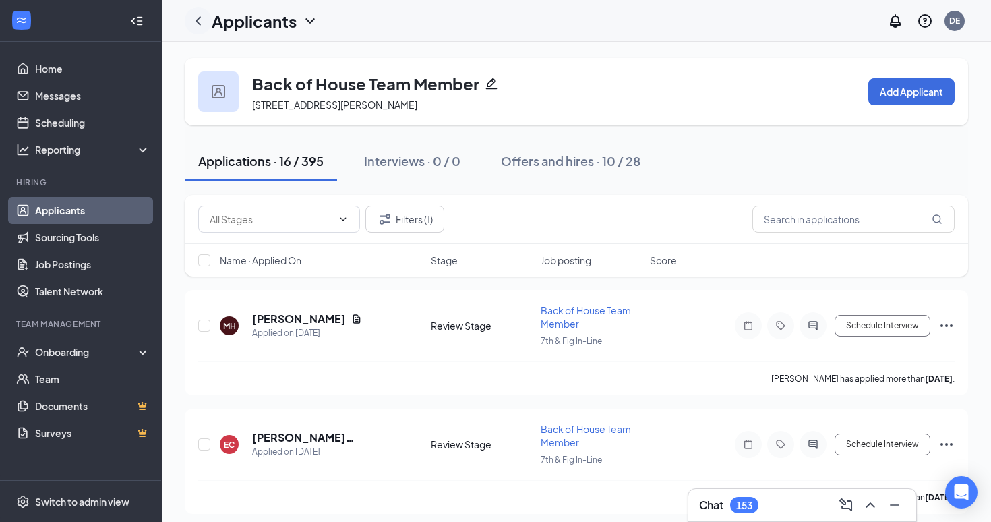
click at [196, 25] on icon "ChevronLeft" at bounding box center [198, 21] width 16 height 16
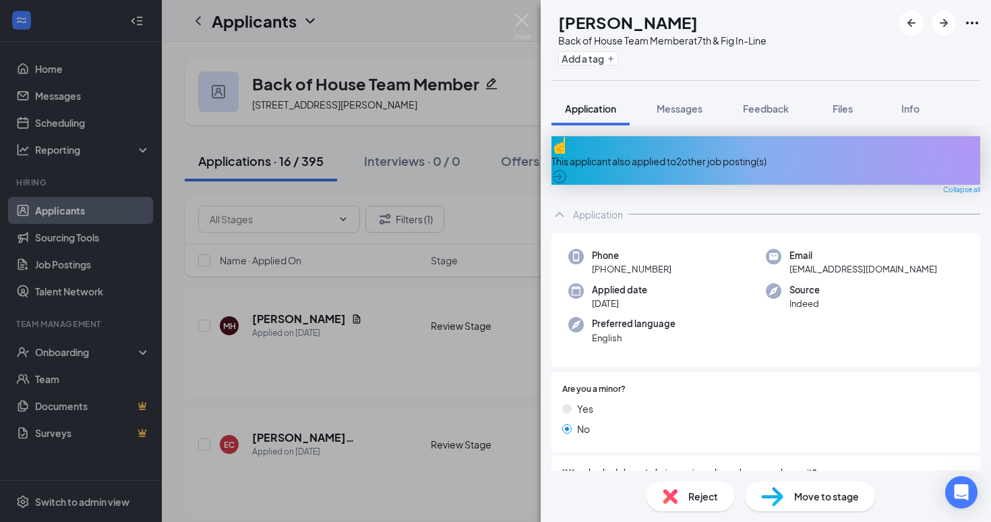
click at [199, 15] on div "GM [PERSON_NAME] Back of House Team Member at 7th & Fig In-Line Add a tag Appli…" at bounding box center [495, 261] width 991 height 522
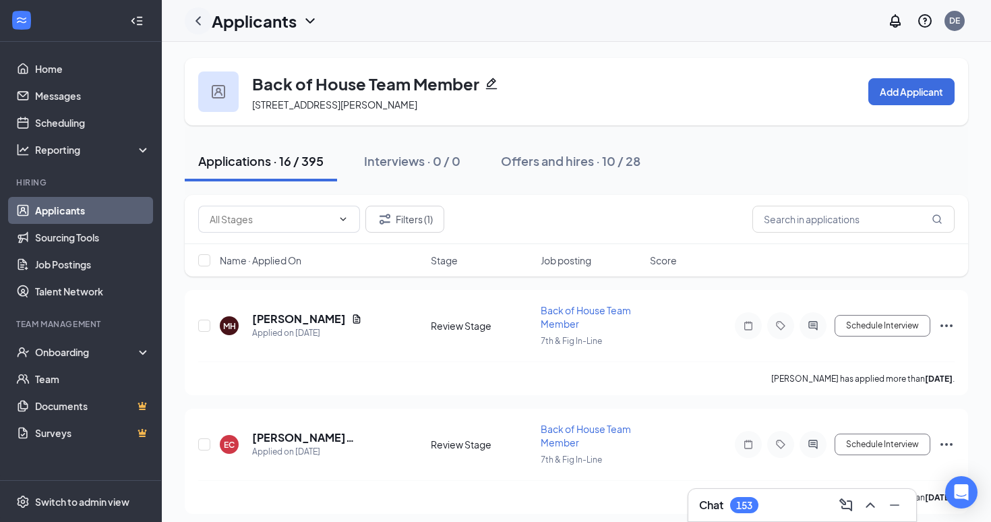
click at [200, 16] on icon "ChevronLeft" at bounding box center [198, 21] width 16 height 16
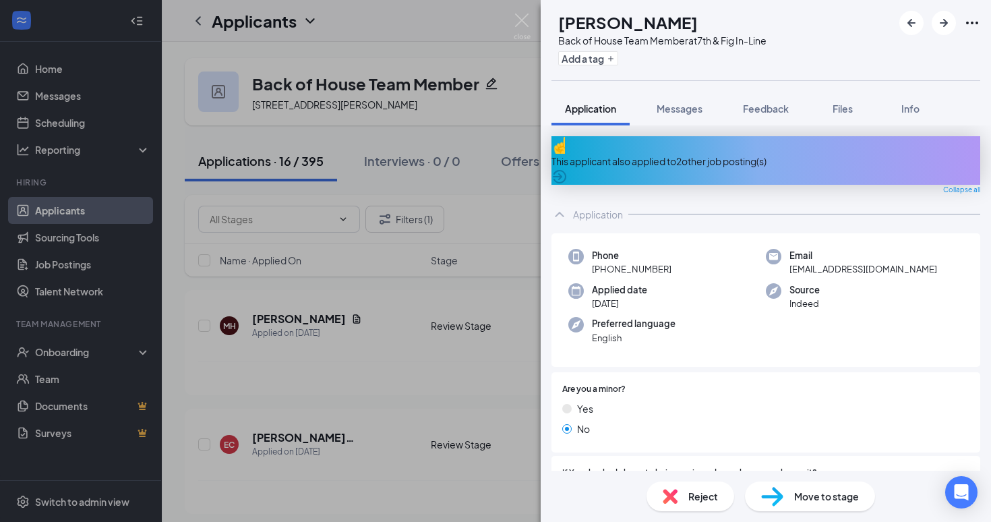
click at [89, 212] on div "GM [PERSON_NAME] Back of House Team Member at 7th & Fig In-Line Add a tag Appli…" at bounding box center [495, 261] width 991 height 522
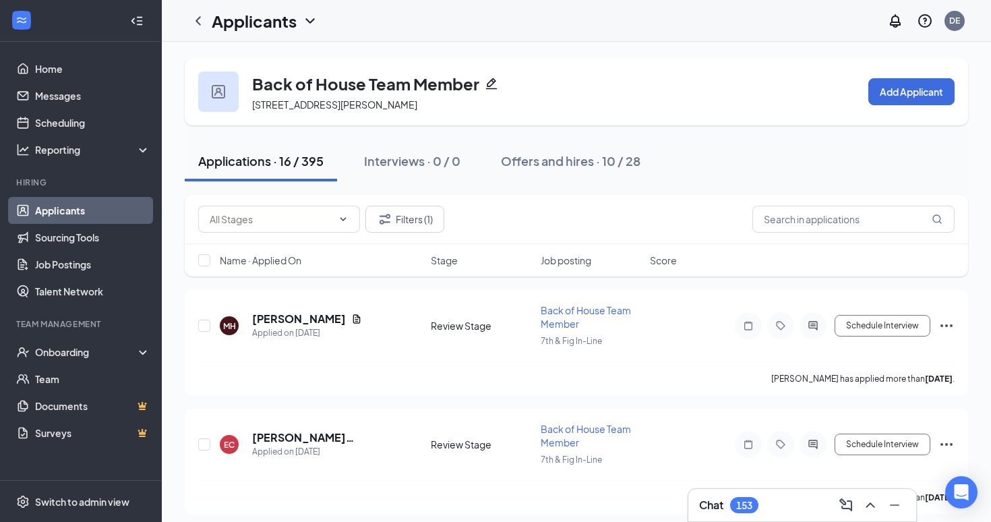
click at [89, 212] on link "Applicants" at bounding box center [92, 210] width 115 height 27
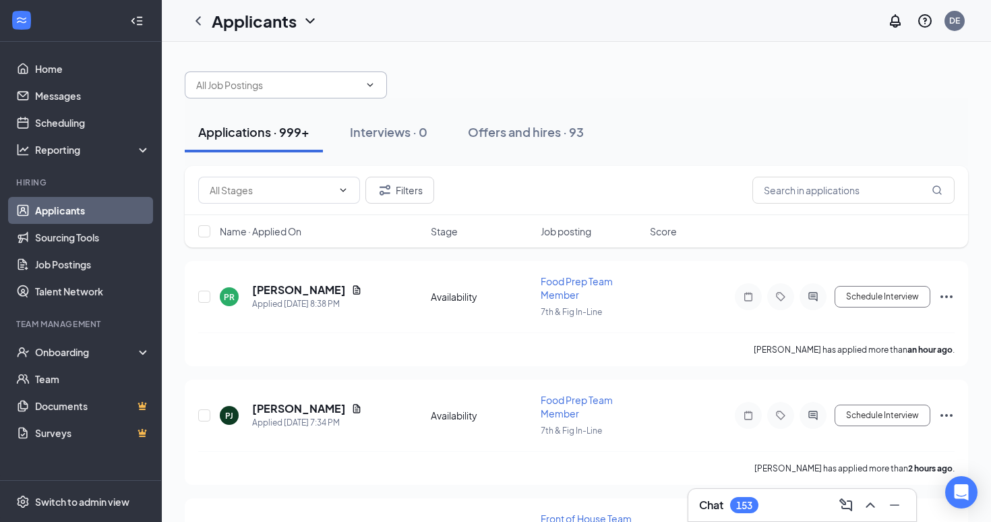
click at [279, 94] on span at bounding box center [286, 84] width 202 height 27
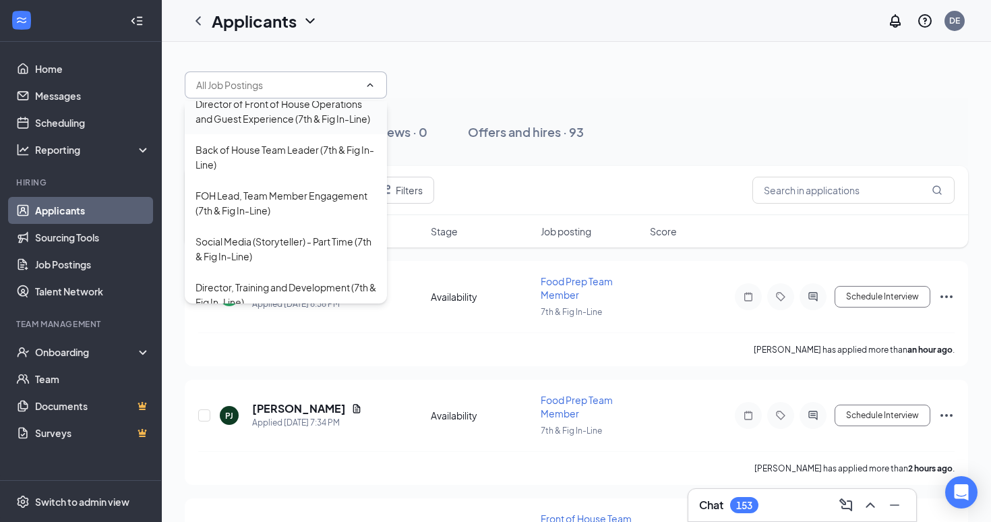
scroll to position [69, 0]
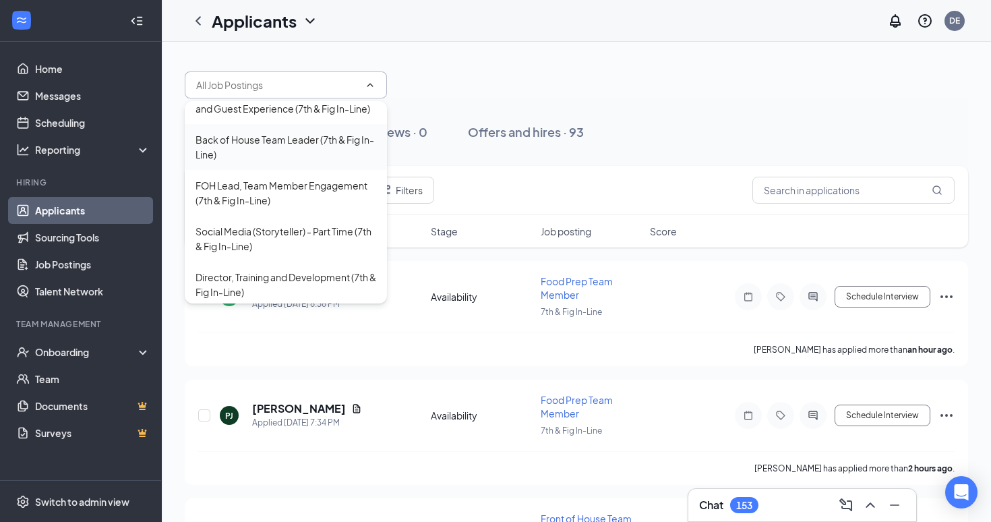
click at [280, 146] on div "Back of House Team Leader (7th & Fig In-Line)" at bounding box center [286, 147] width 181 height 30
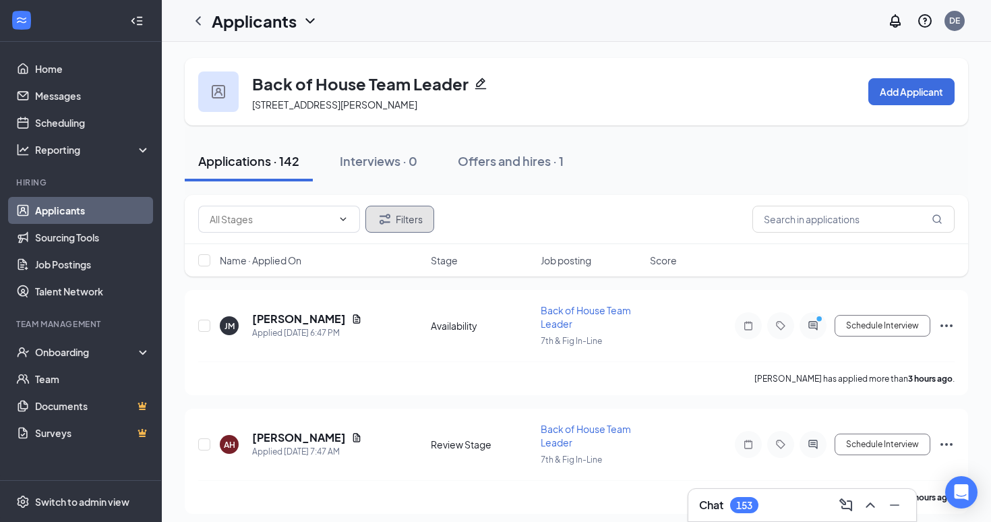
click at [427, 226] on button "Filters" at bounding box center [400, 219] width 69 height 27
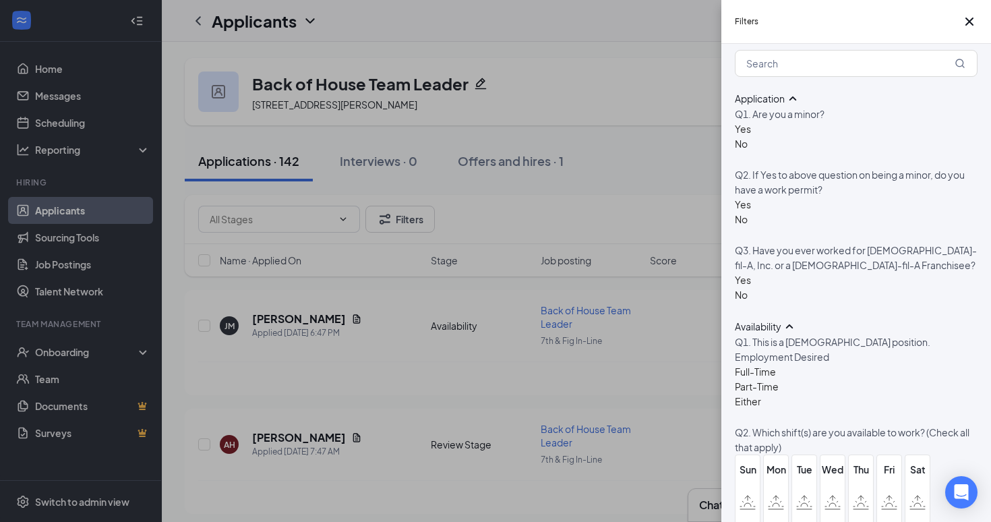
scroll to position [439, 0]
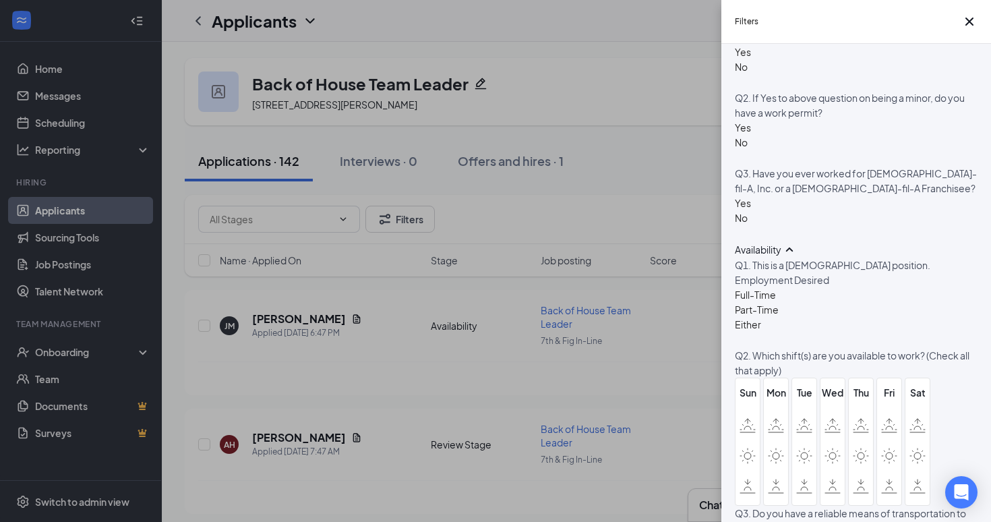
click at [747, 196] on div at bounding box center [743, 196] width 16 height 0
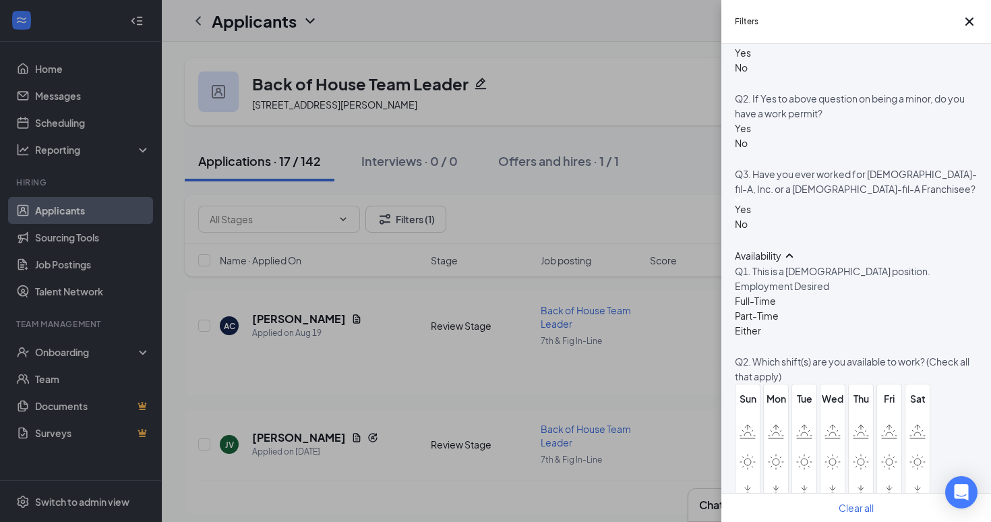
click at [324, 345] on div "Filters Applicant Status (0/5) Unread message Hasn't messaged back Stuck in sta…" at bounding box center [495, 261] width 991 height 522
click at [966, 20] on icon "Cross" at bounding box center [970, 21] width 16 height 16
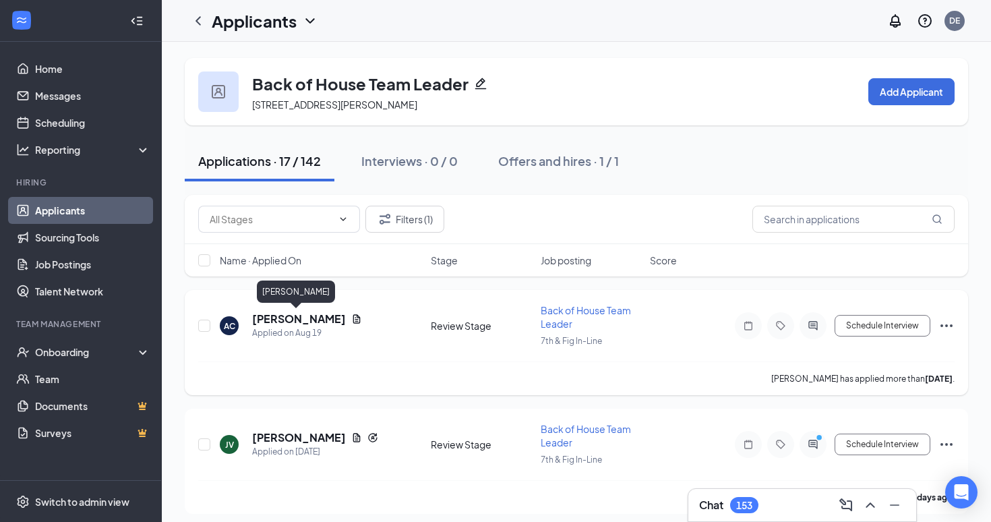
click at [306, 314] on h5 "[PERSON_NAME]" at bounding box center [299, 319] width 94 height 15
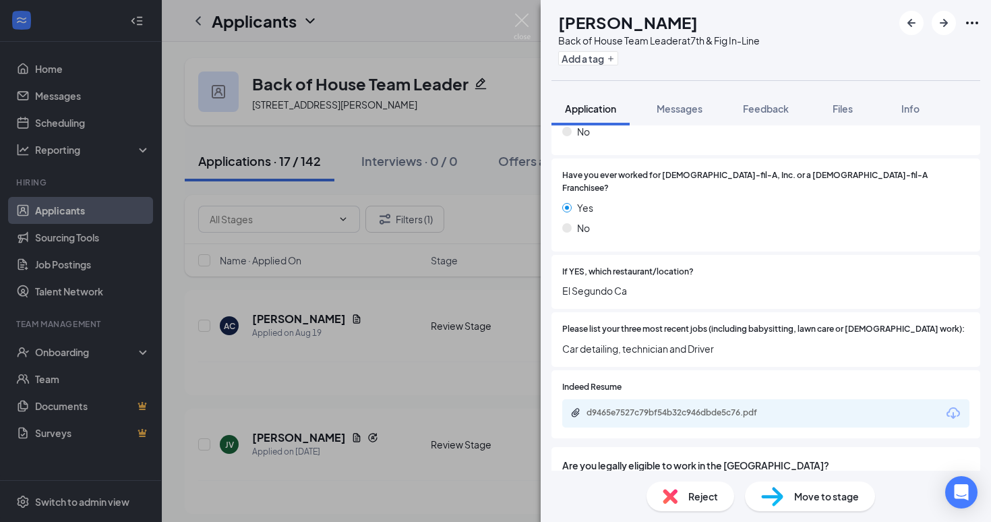
scroll to position [366, 0]
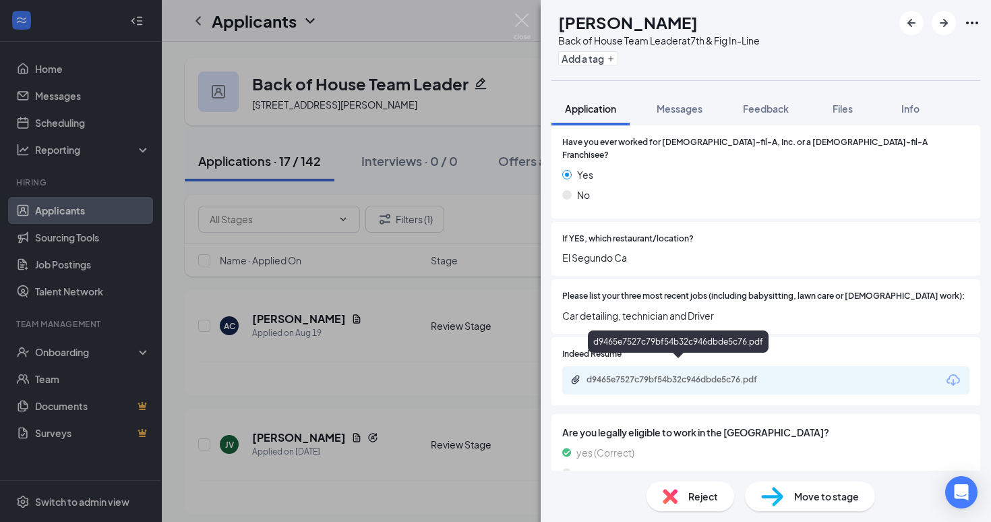
click at [697, 366] on div "d9465e7527c79bf54b32c946dbde5c76.pdf" at bounding box center [765, 380] width 407 height 28
click at [696, 374] on div "d9465e7527c79bf54b32c946dbde5c76.pdf" at bounding box center [681, 379] width 189 height 11
click at [251, 366] on div "AC [PERSON_NAME] Back of House Team Leader at 7th & Fig In-Line Add a tag Appli…" at bounding box center [495, 261] width 991 height 522
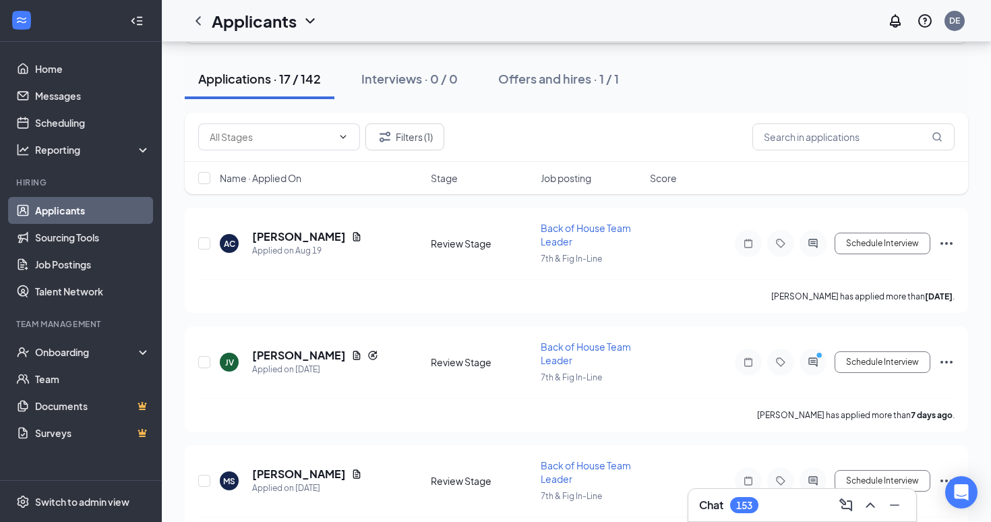
scroll to position [84, 0]
click at [279, 349] on h5 "[PERSON_NAME]" at bounding box center [299, 354] width 94 height 15
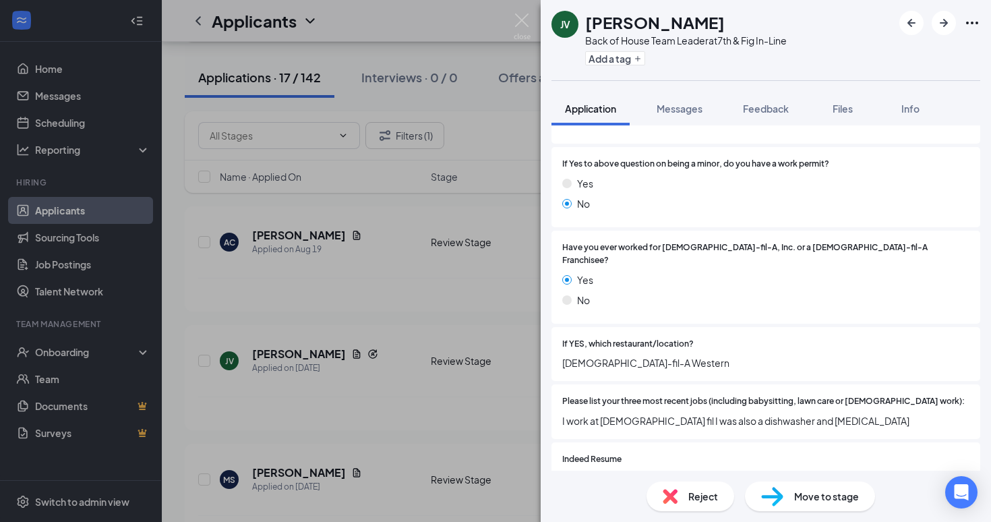
scroll to position [382, 0]
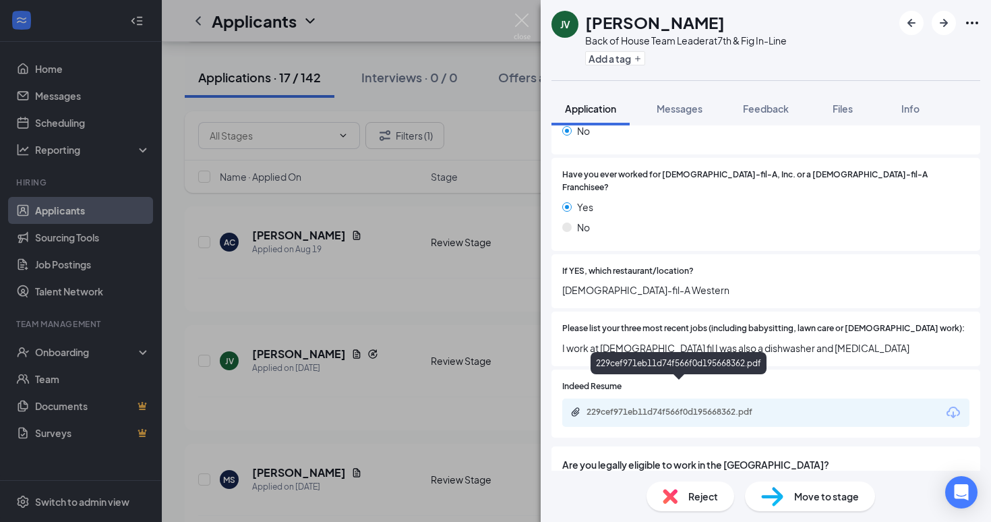
click at [688, 407] on div "229cef971eb11d74f566f0d195668362.pdf" at bounding box center [681, 412] width 189 height 11
click at [411, 382] on div "JV [PERSON_NAME] Back of House Team Leader at 7th & Fig In-Line Add a tag Appli…" at bounding box center [495, 261] width 991 height 522
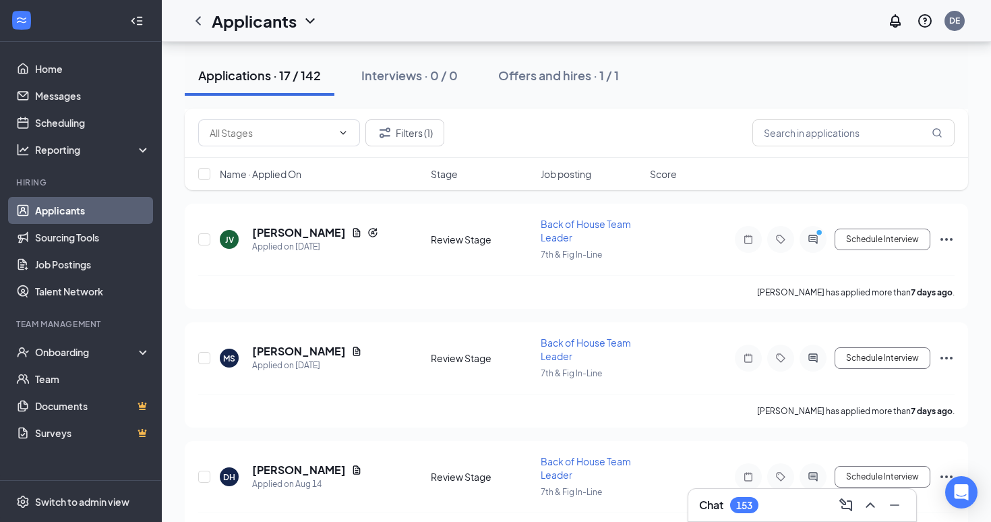
scroll to position [229, 0]
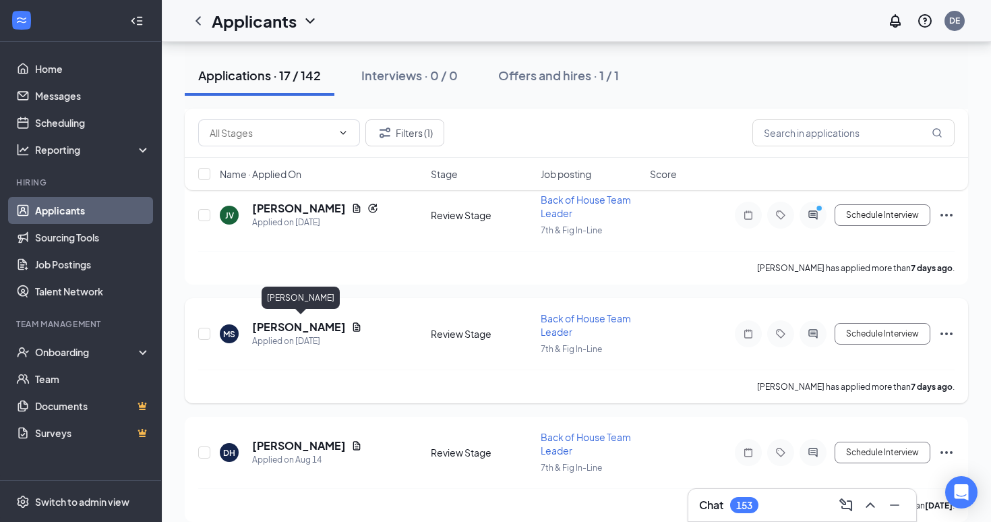
click at [308, 328] on h5 "[PERSON_NAME]" at bounding box center [299, 327] width 94 height 15
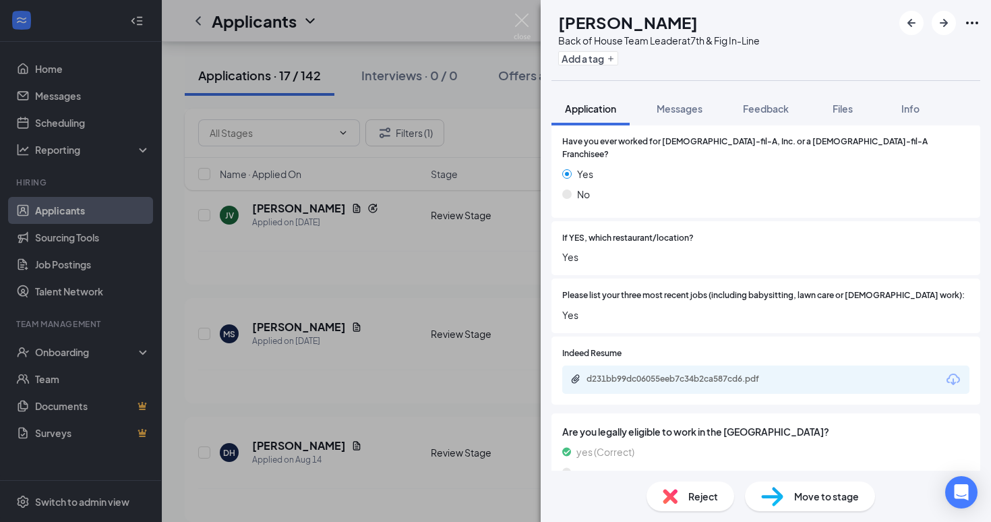
scroll to position [416, 0]
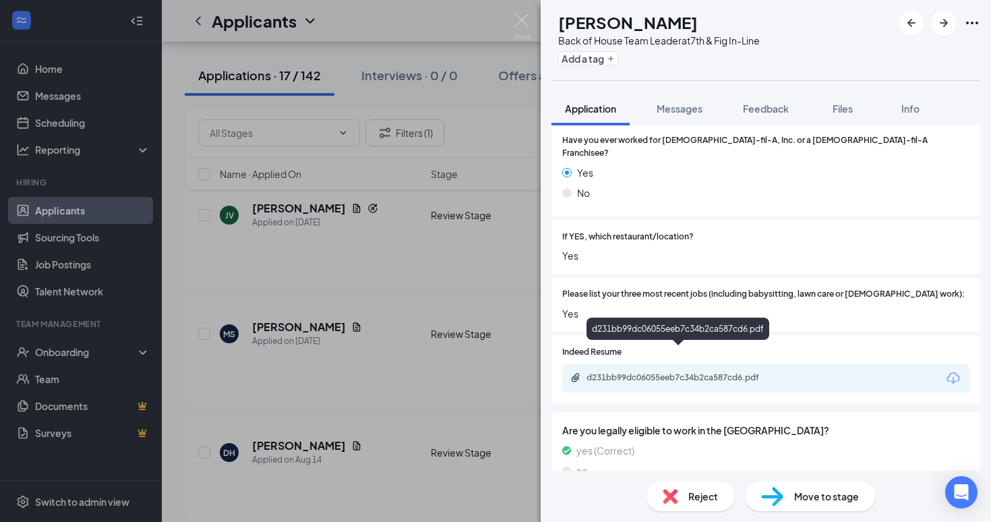
click at [695, 372] on div "d231bb99dc06055eeb7c34b2ca587cd6.pdf" at bounding box center [681, 377] width 189 height 11
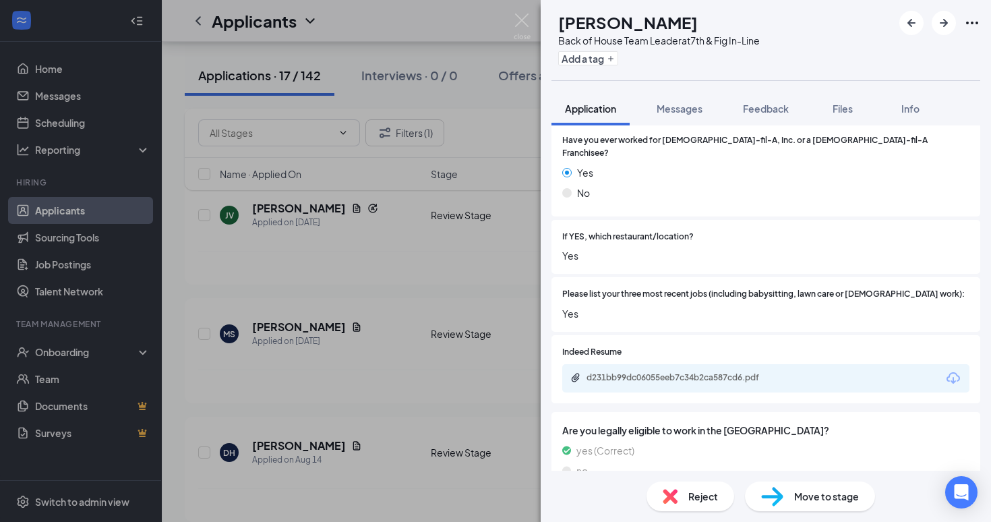
drag, startPoint x: 743, startPoint y: 20, endPoint x: 560, endPoint y: 22, distance: 182.8
click at [560, 22] on div "[PERSON_NAME] Back of House Team Leader at 7th & Fig In-Line Add a tag" at bounding box center [656, 40] width 208 height 59
copy div "[PERSON_NAME]"
click at [663, 36] on div "Back of House Team Leader at 7th & Fig In-Line" at bounding box center [659, 40] width 202 height 13
click at [662, 26] on h1 "[PERSON_NAME]" at bounding box center [628, 22] width 140 height 23
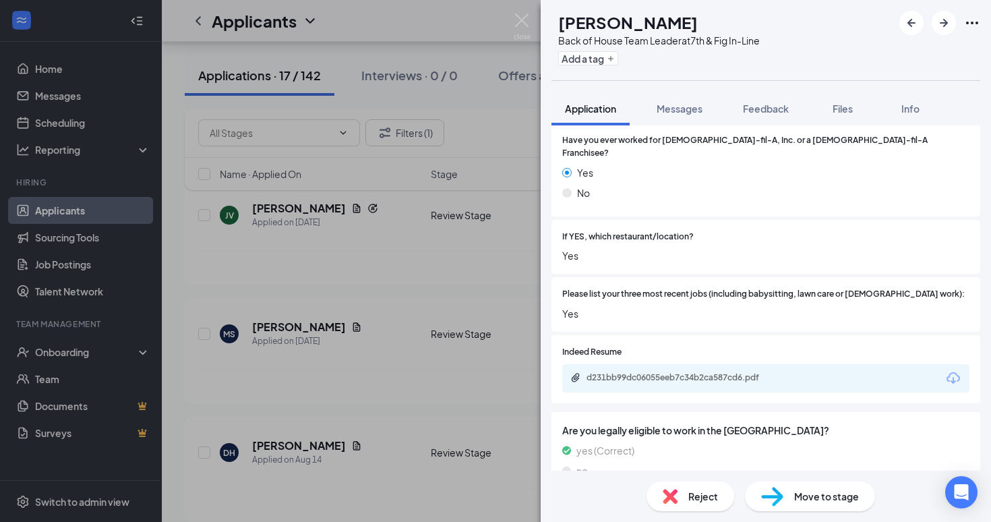
click at [662, 26] on h1 "[PERSON_NAME]" at bounding box center [628, 22] width 140 height 23
copy h1 "[PERSON_NAME]"
click at [406, 353] on div "[PERSON_NAME] Back of House Team Leader at 7th & Fig In-Line Add a tag Applicat…" at bounding box center [495, 261] width 991 height 522
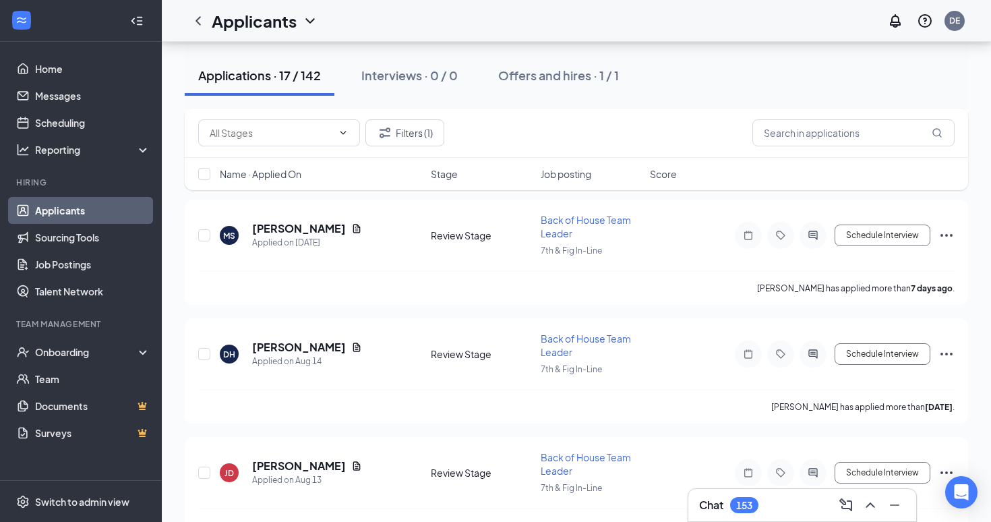
scroll to position [328, 0]
